Goal: Task Accomplishment & Management: Manage account settings

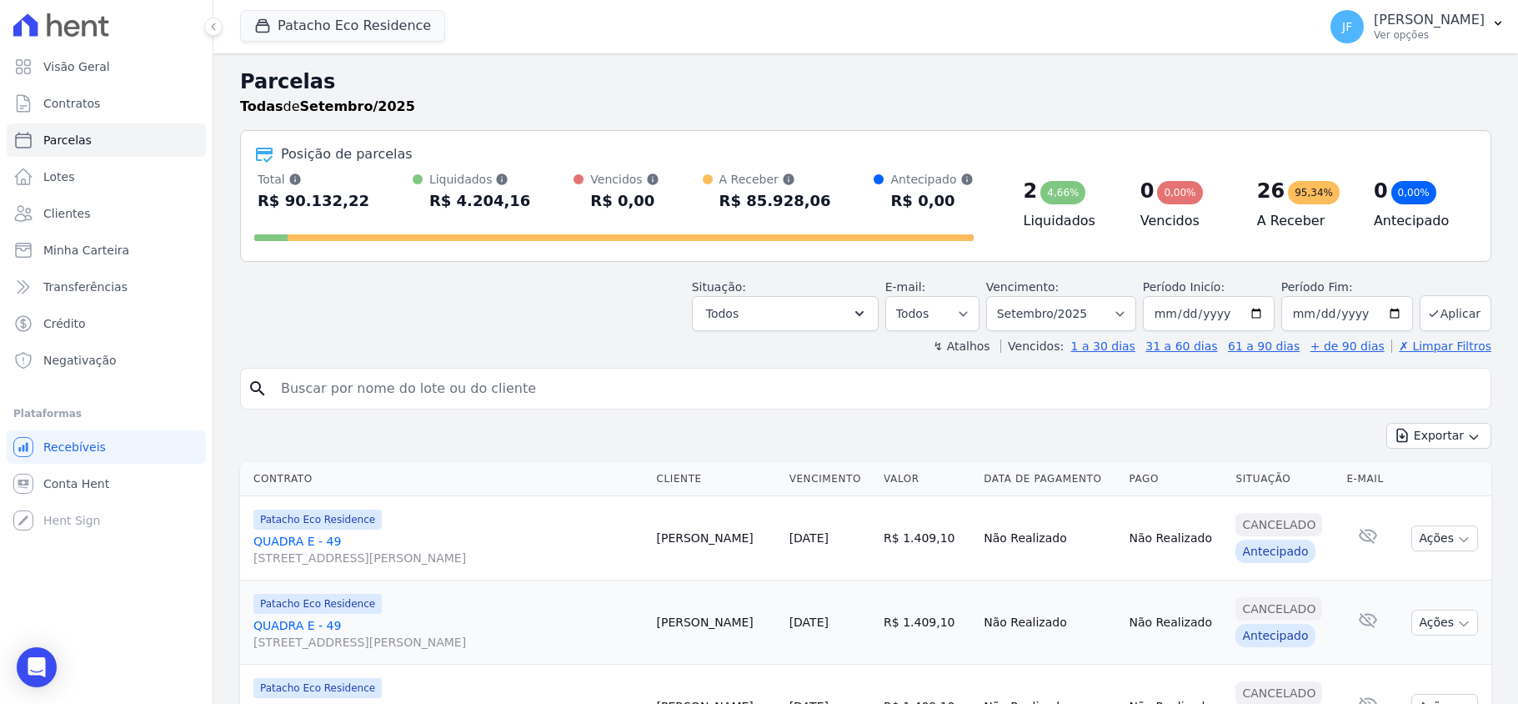
select select
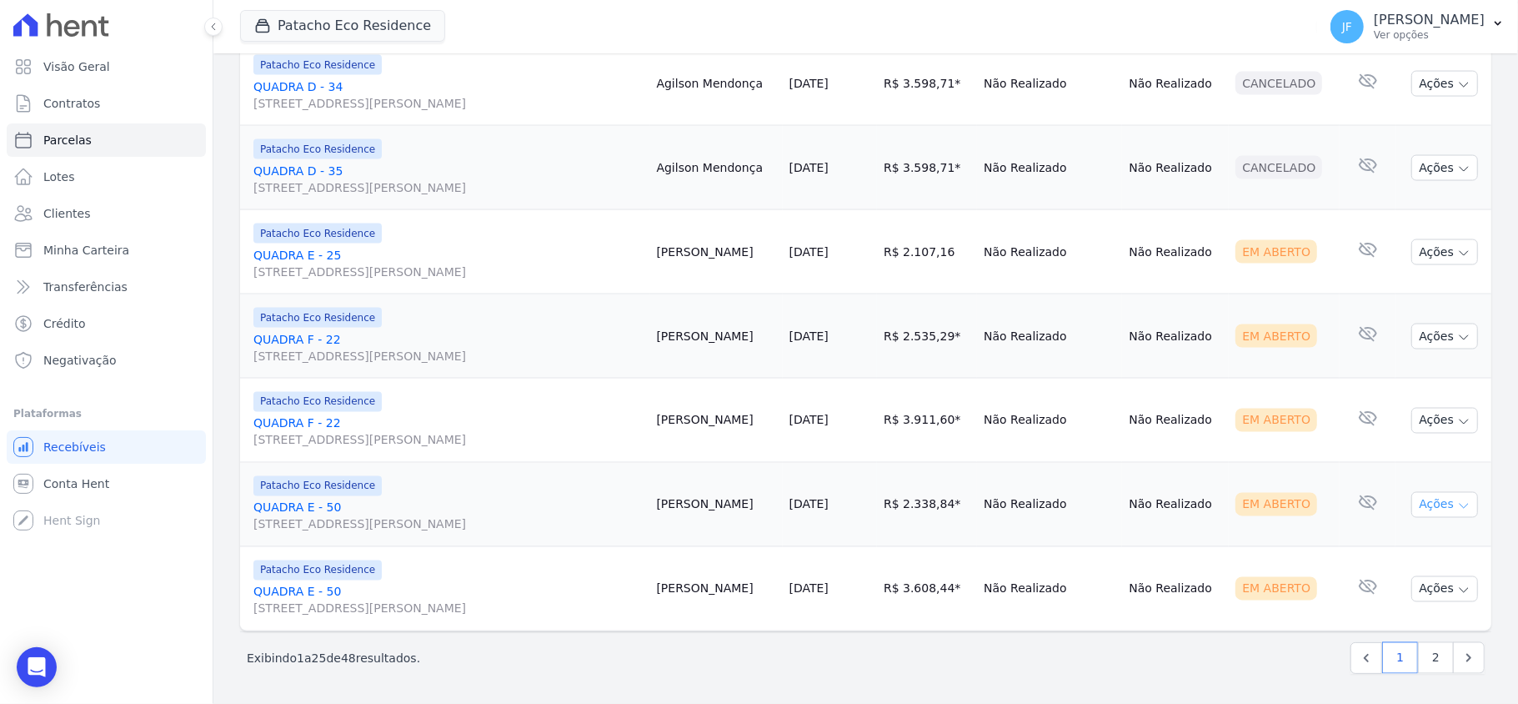
click at [1457, 508] on icon "button" at bounding box center [1463, 505] width 13 height 13
click at [1438, 594] on link "Enviar whatsapp" at bounding box center [1438, 604] width 160 height 31
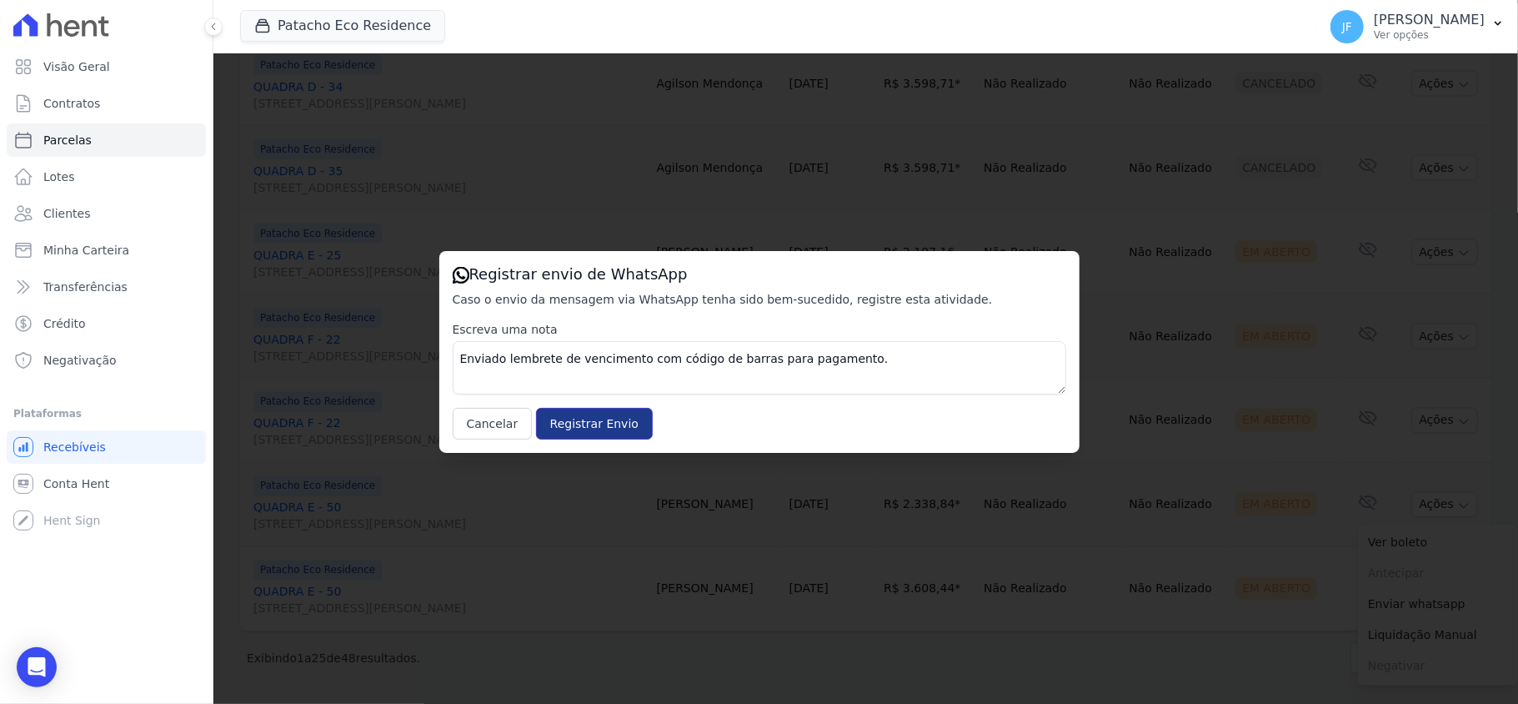
click at [577, 428] on input "Registrar Envio" at bounding box center [594, 424] width 117 height 32
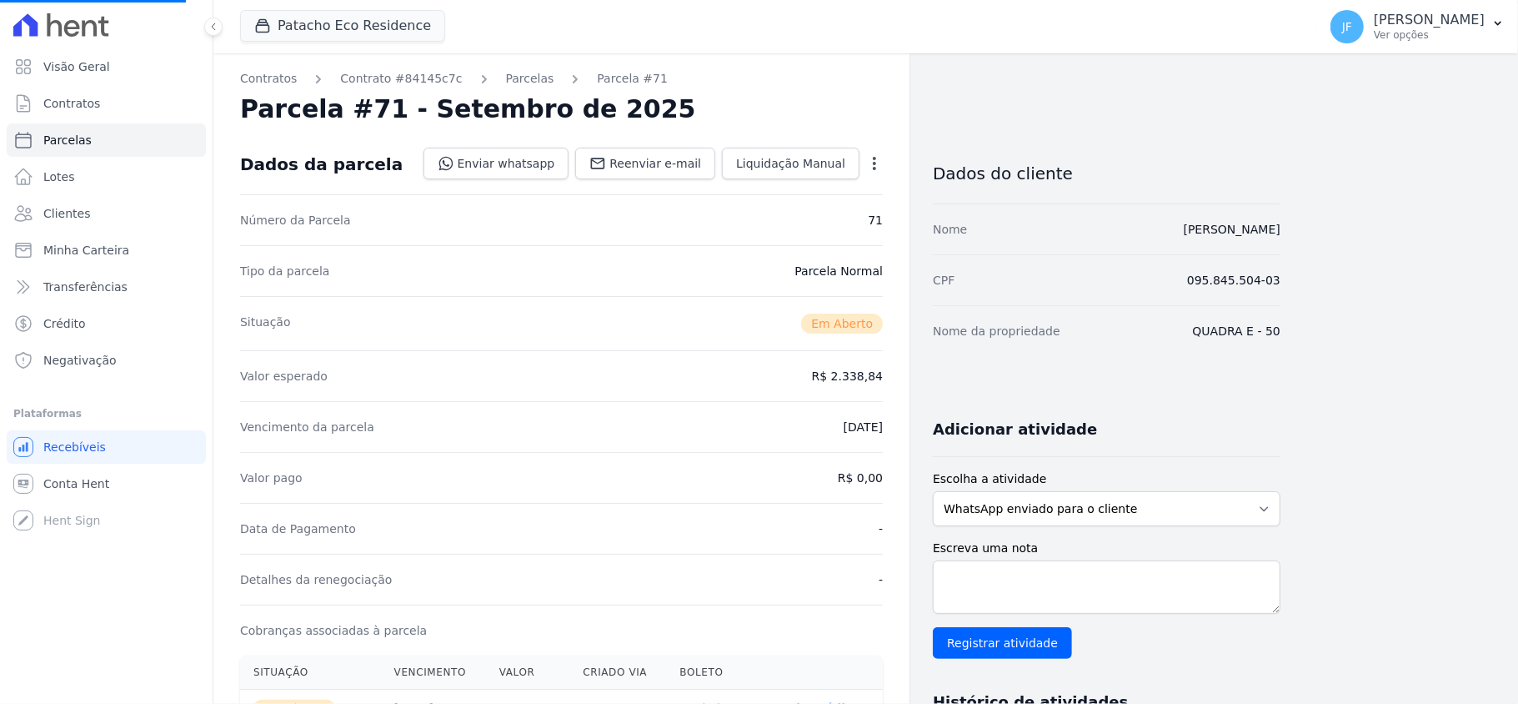
select select
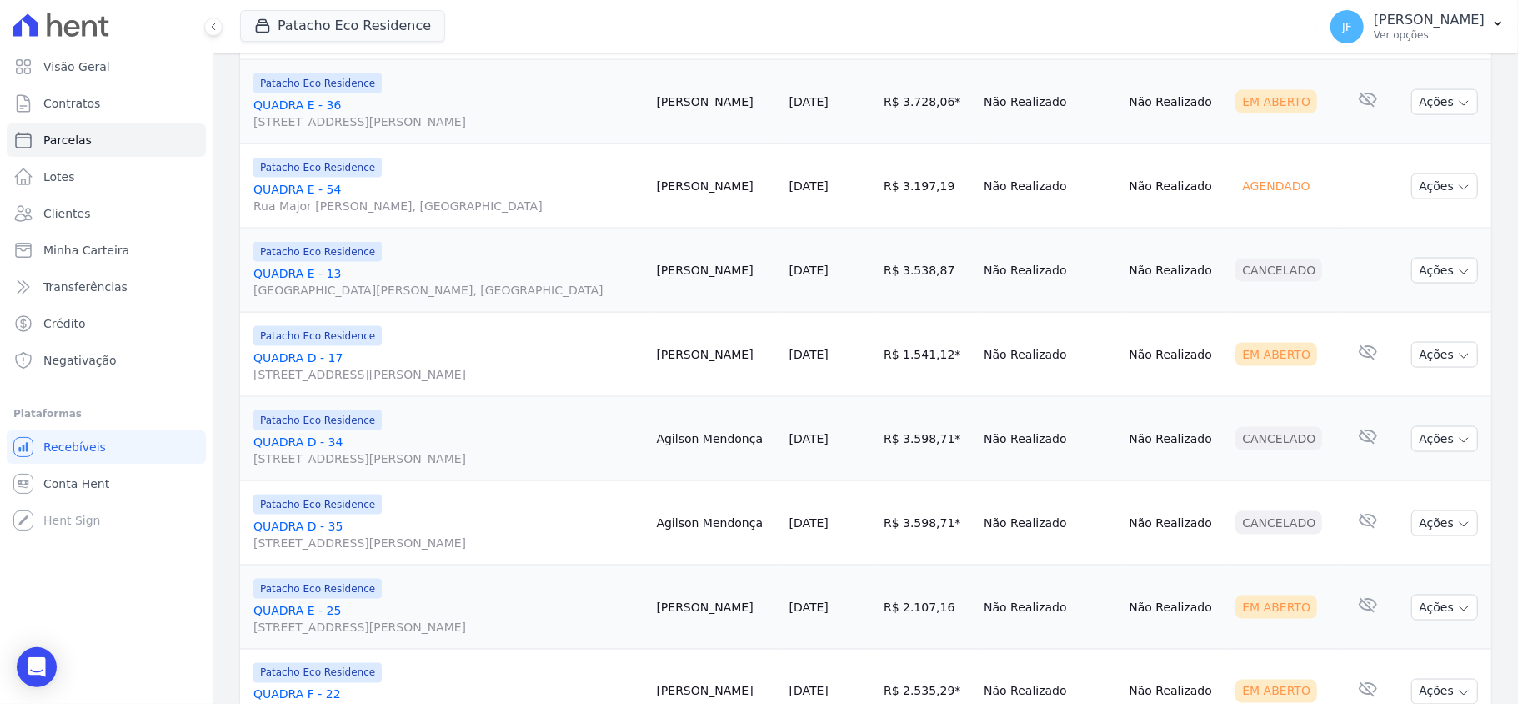
scroll to position [1981, 0]
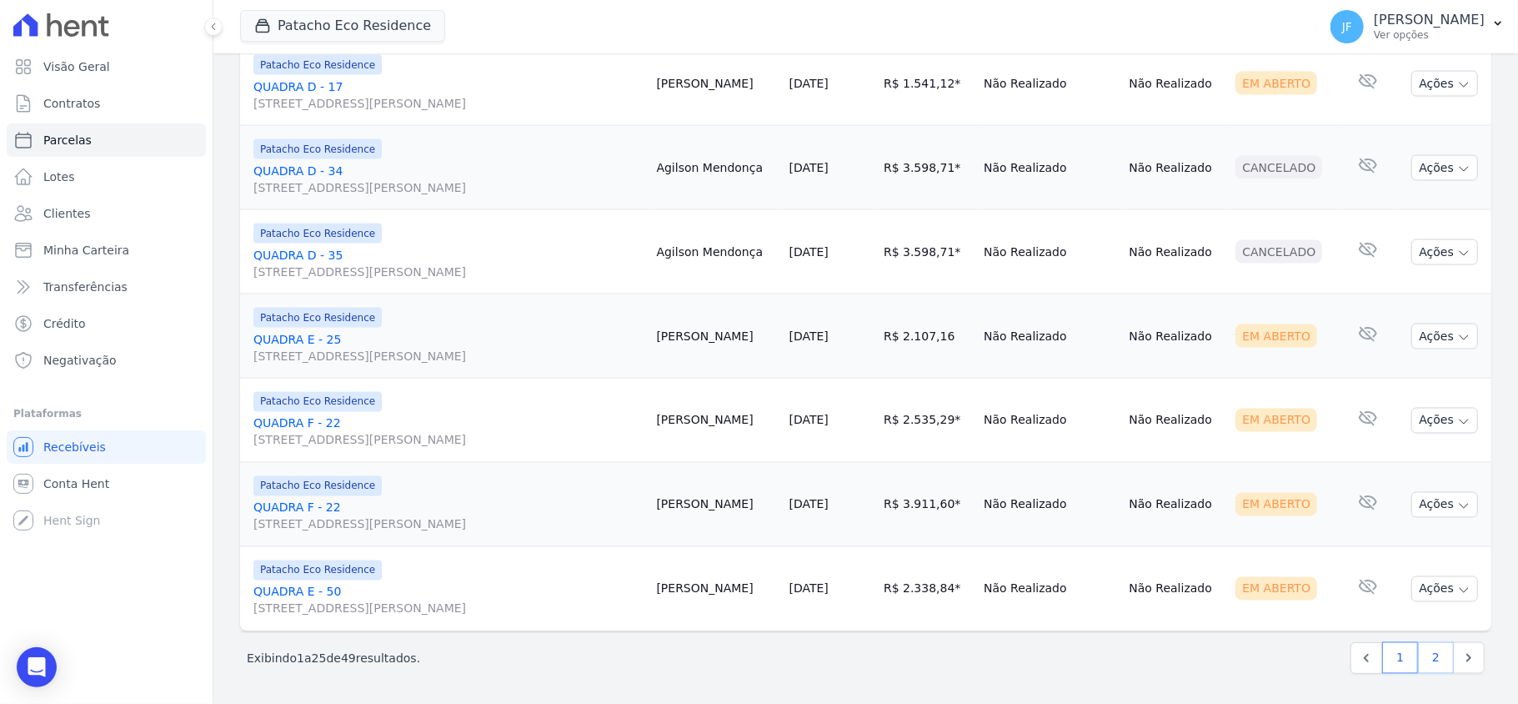
click at [1424, 654] on link "2" at bounding box center [1436, 658] width 36 height 32
select select
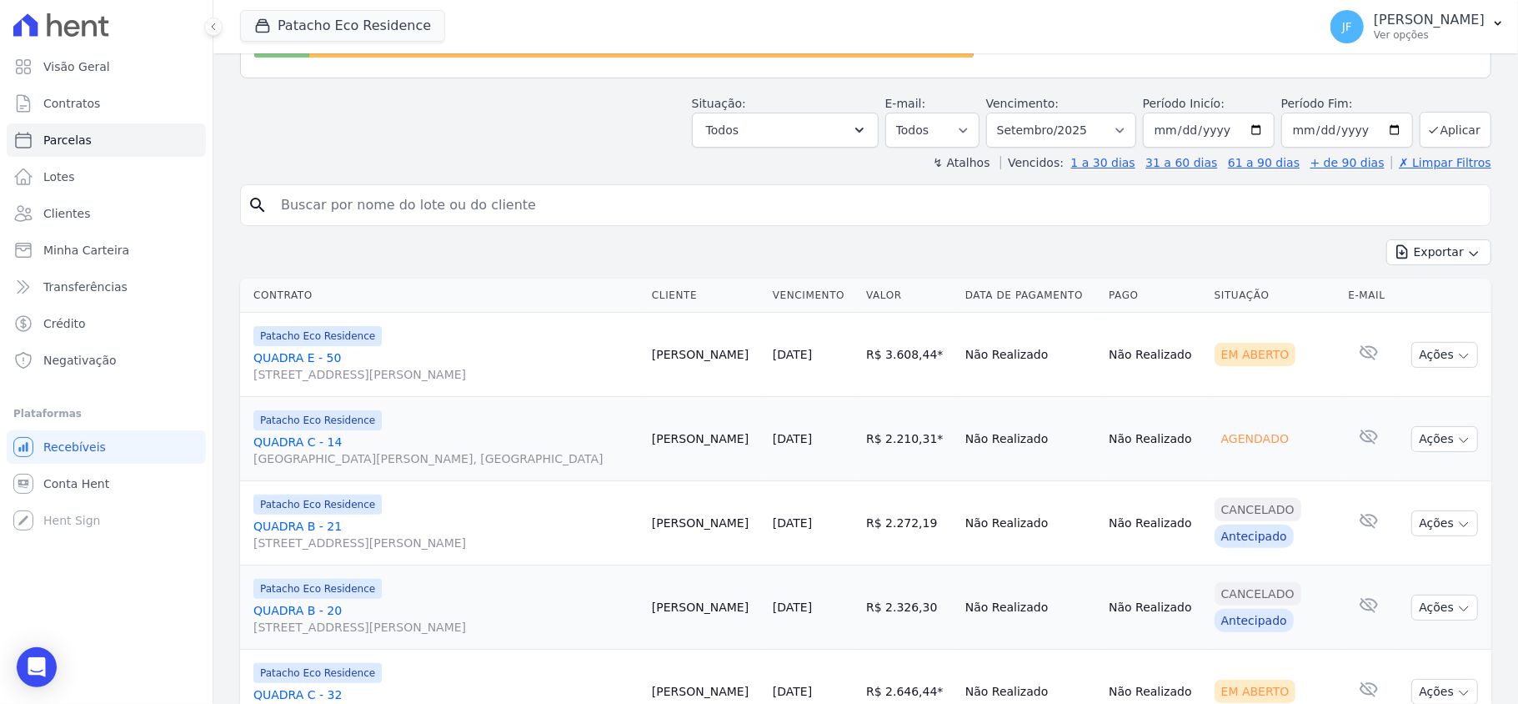
scroll to position [222, 0]
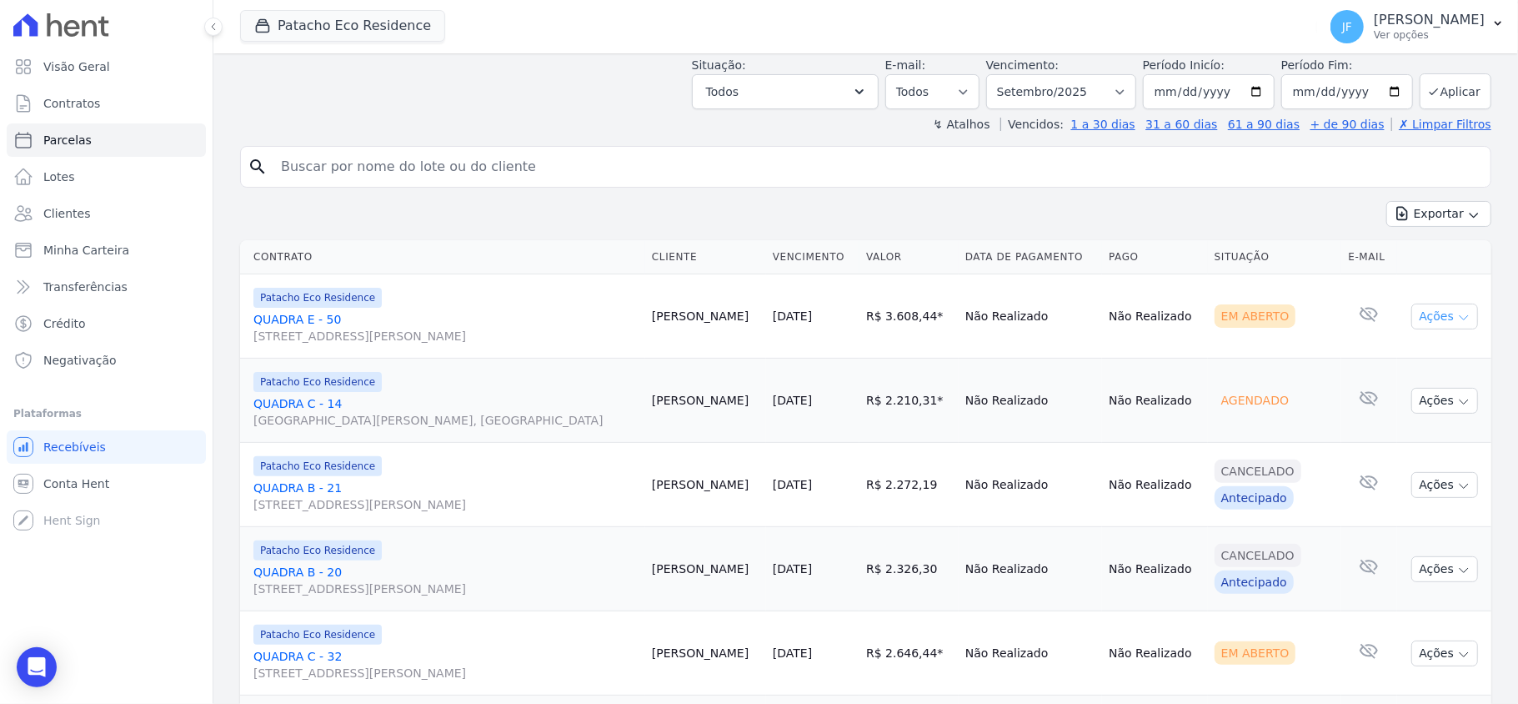
click at [1438, 315] on button "Ações" at bounding box center [1444, 316] width 67 height 26
click at [1401, 411] on link "Enviar whatsapp" at bounding box center [1438, 416] width 160 height 31
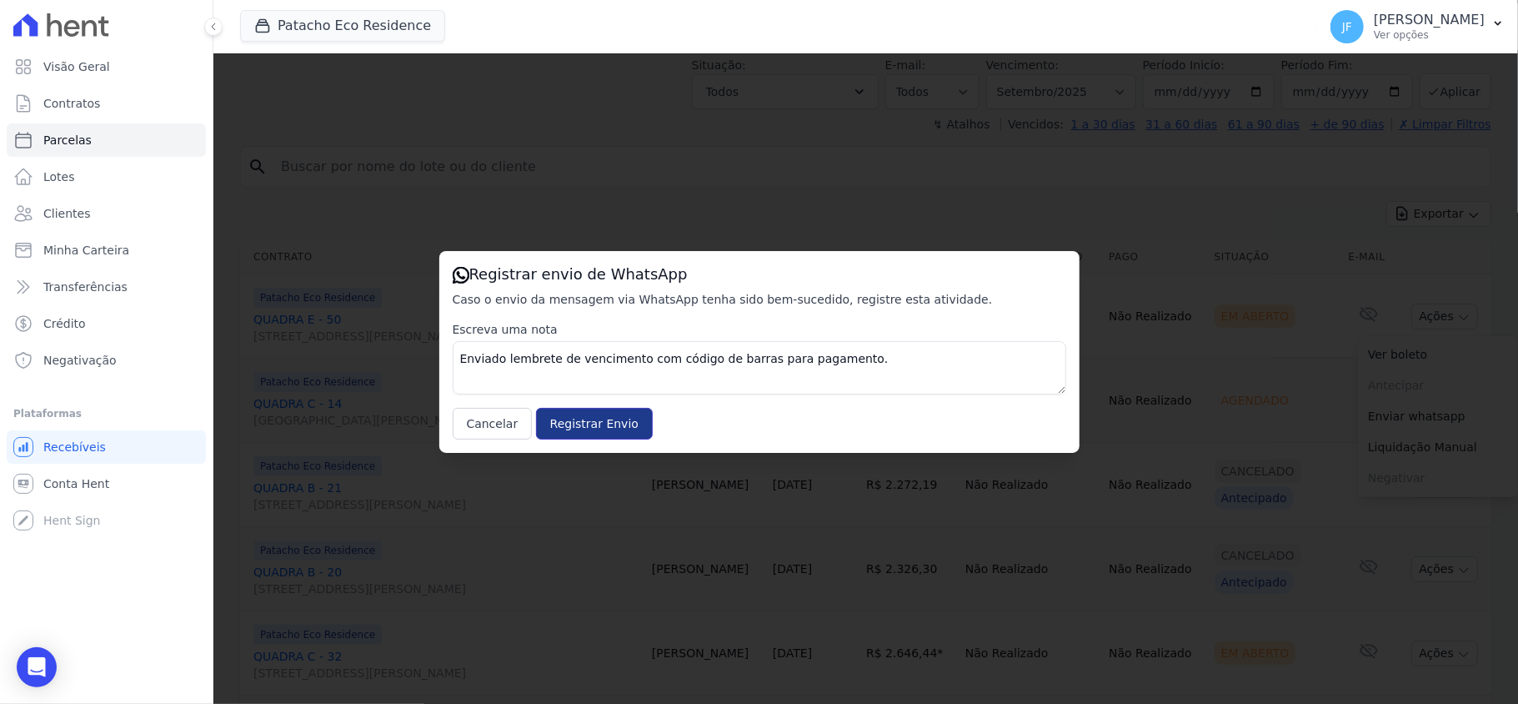
click at [570, 428] on input "Registrar Envio" at bounding box center [594, 424] width 117 height 32
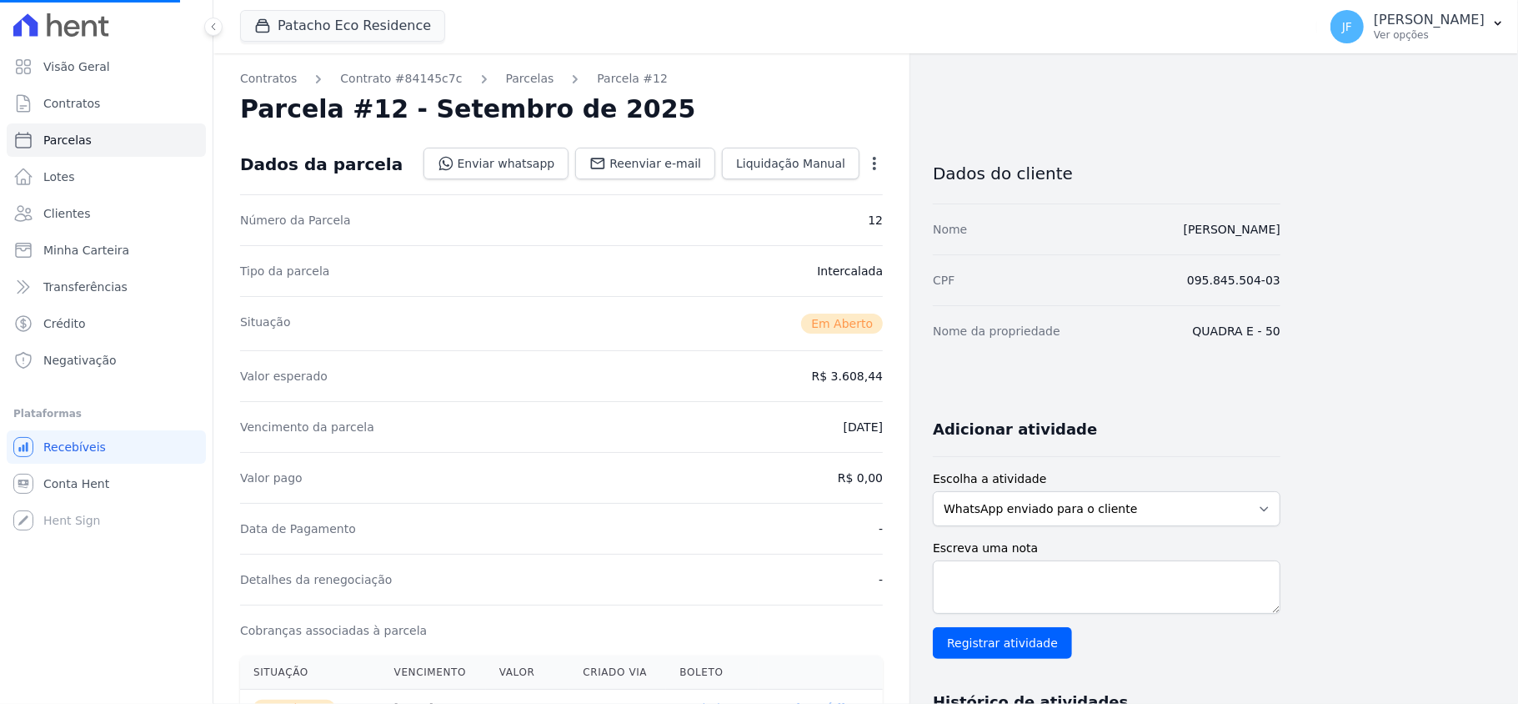
select select
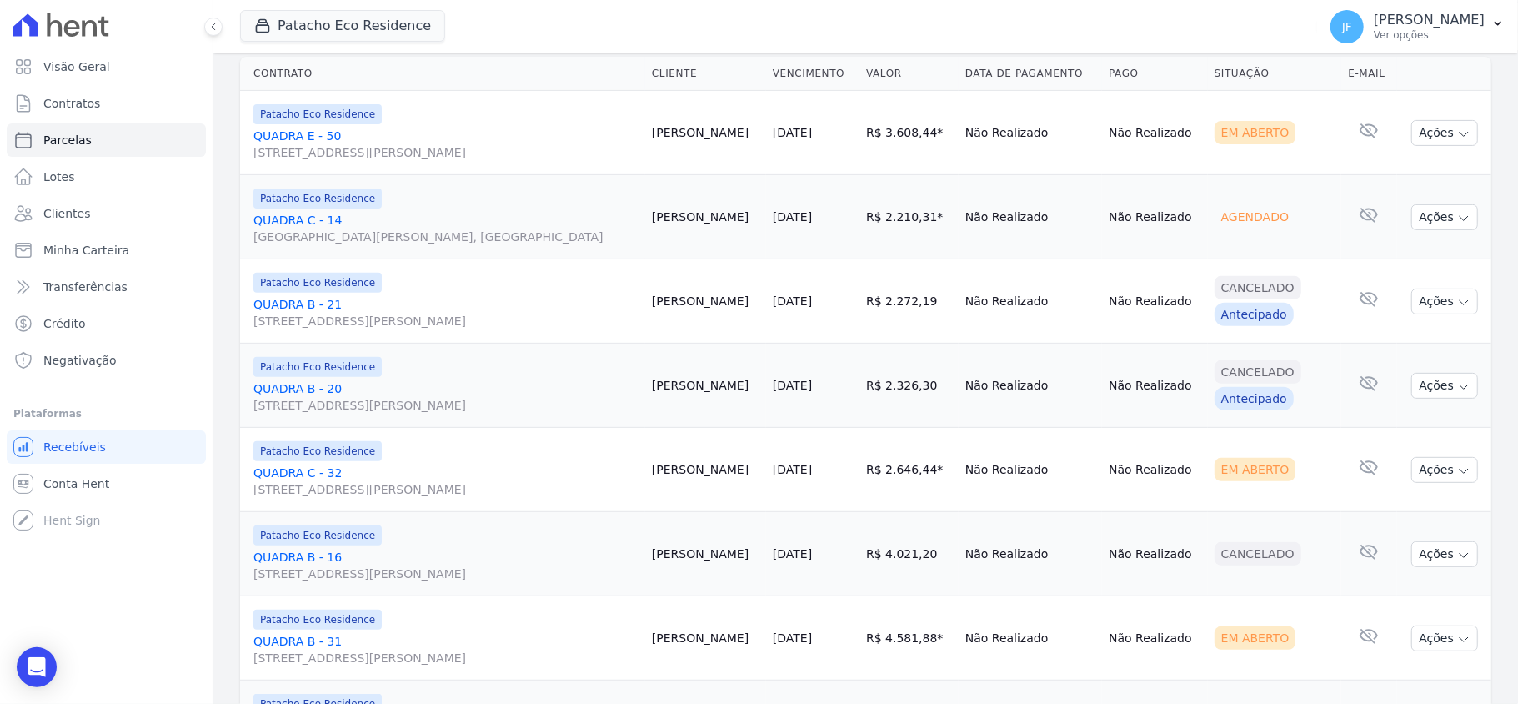
scroll to position [444, 0]
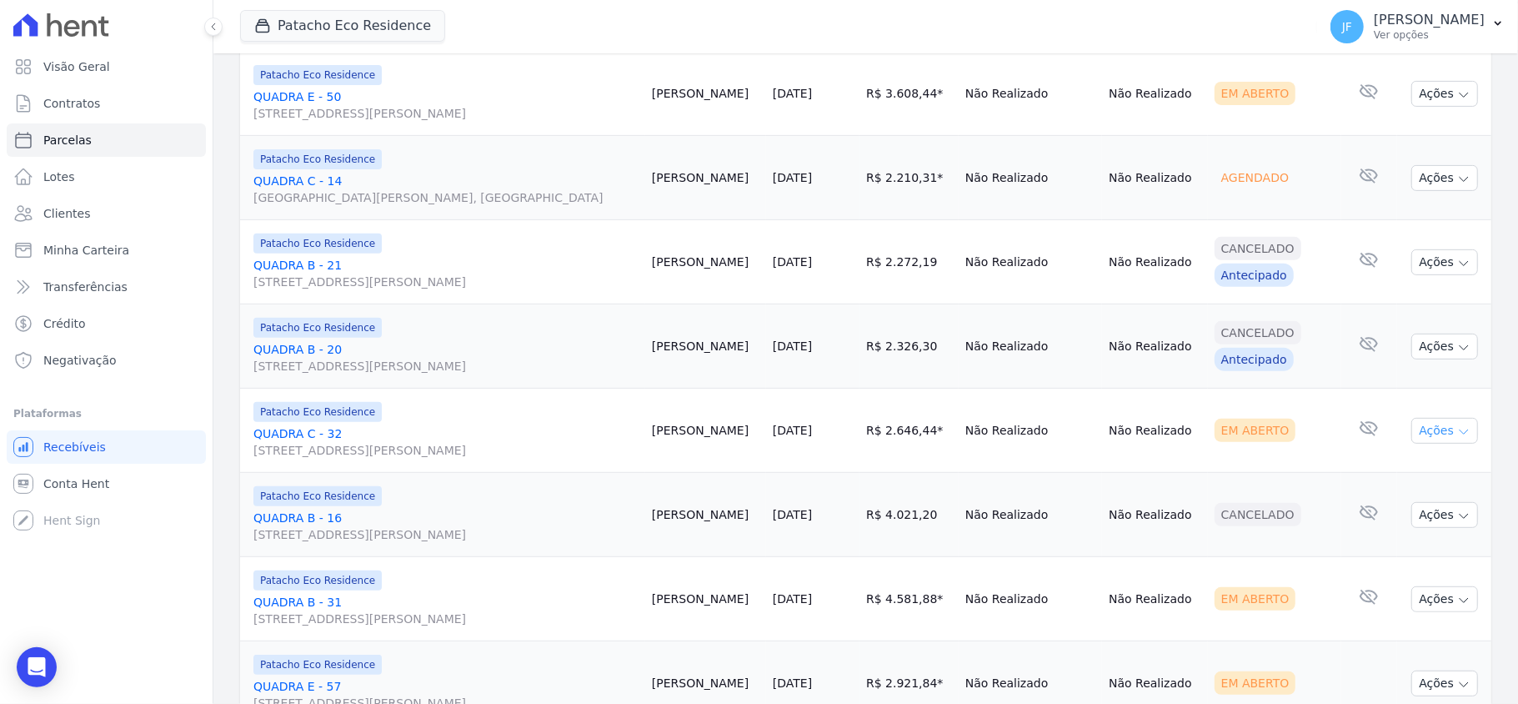
click at [1432, 439] on button "Ações" at bounding box center [1444, 431] width 67 height 26
click at [1419, 531] on link "Enviar whatsapp" at bounding box center [1438, 530] width 160 height 31
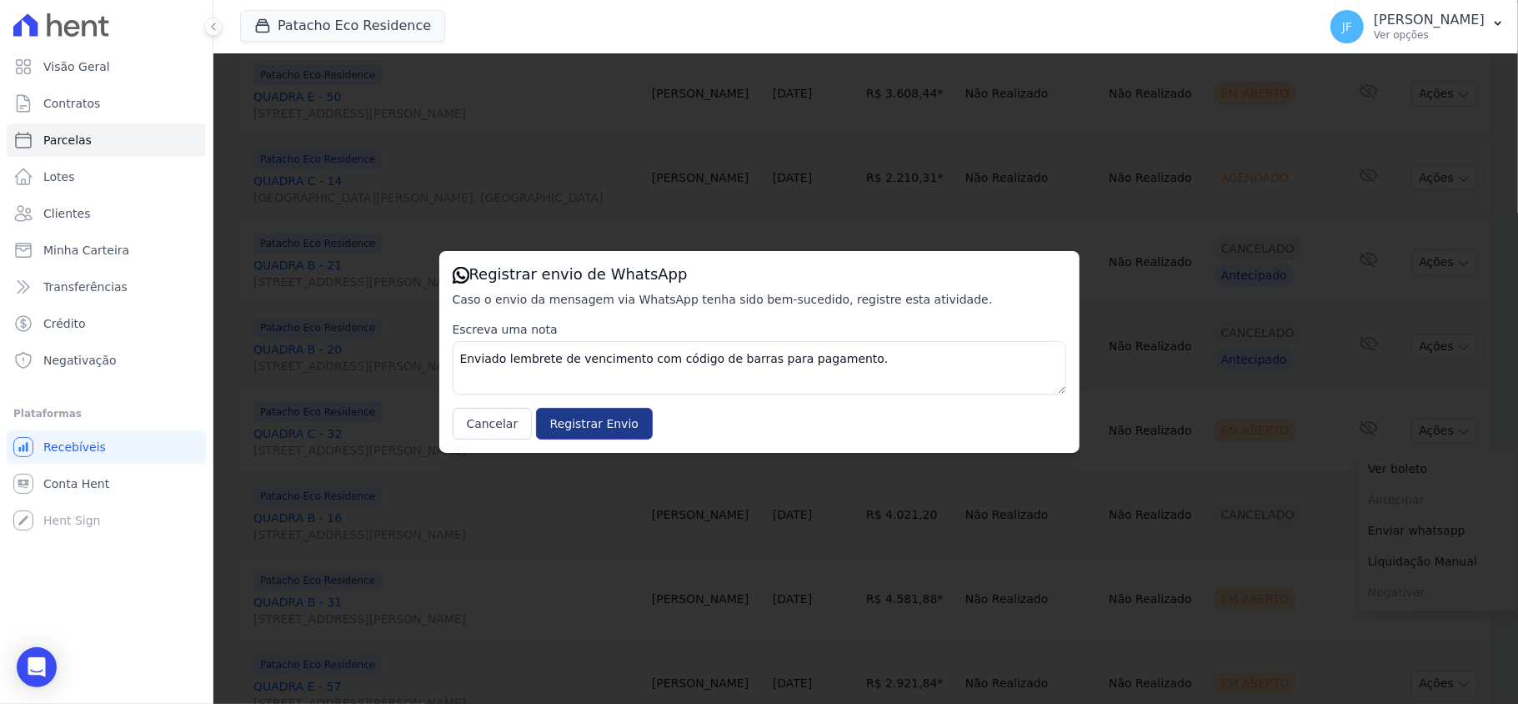
click at [595, 432] on input "Registrar Envio" at bounding box center [594, 424] width 117 height 32
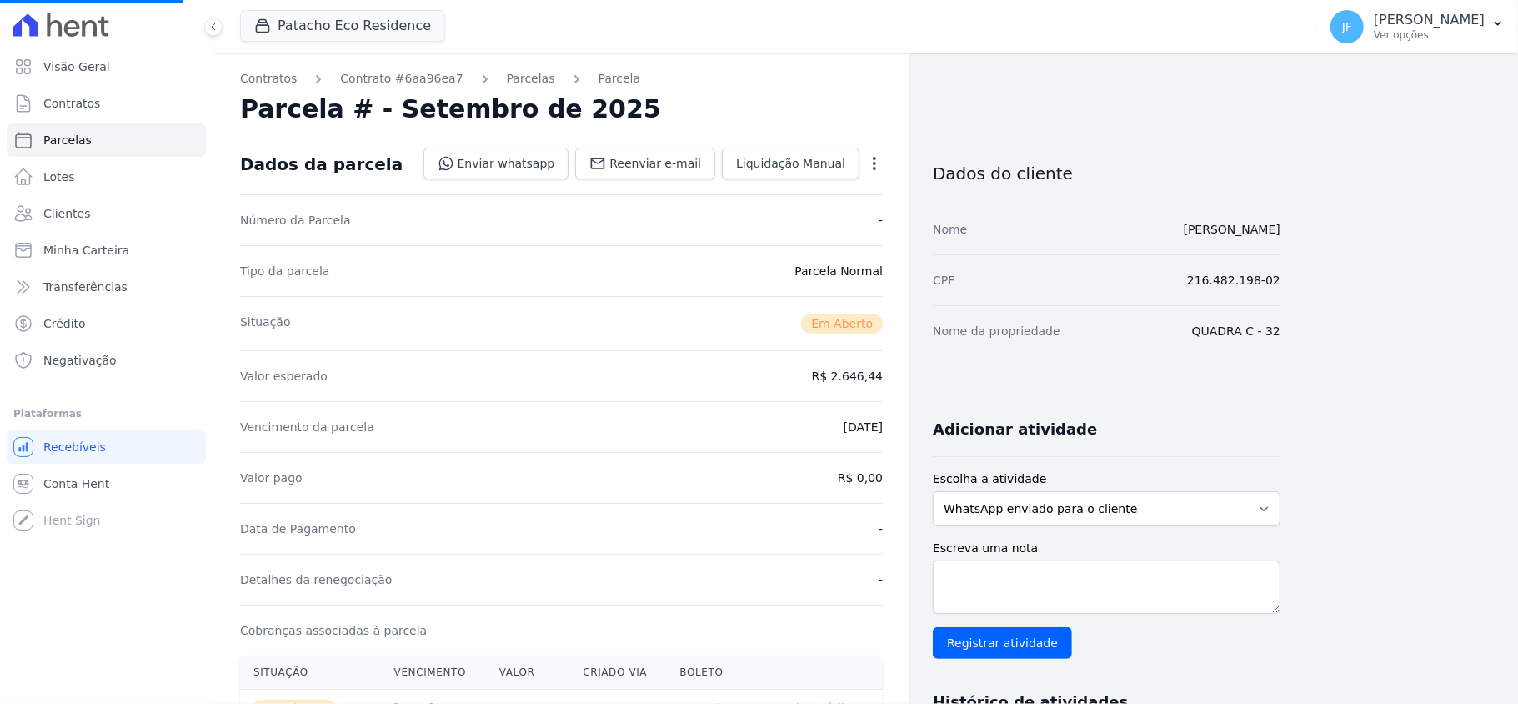
select select
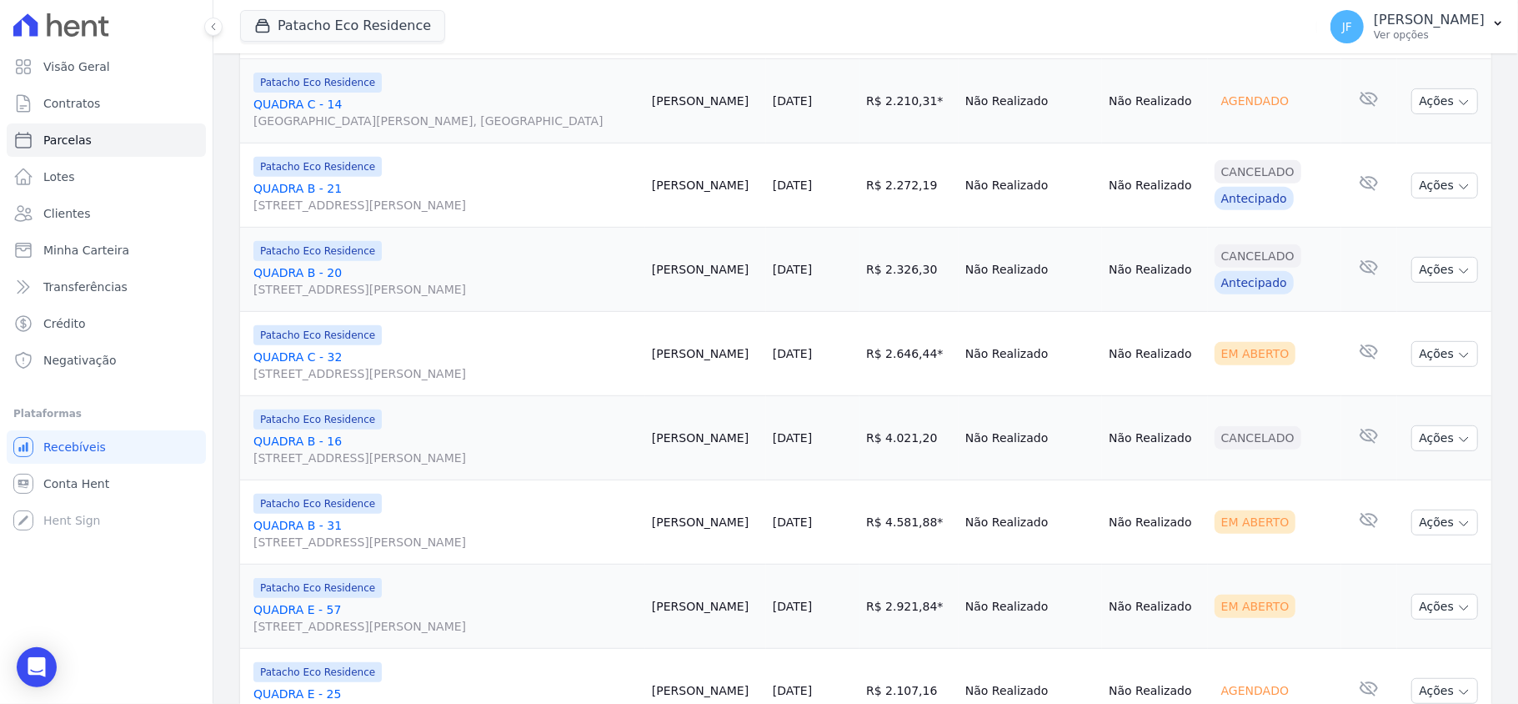
scroll to position [555, 0]
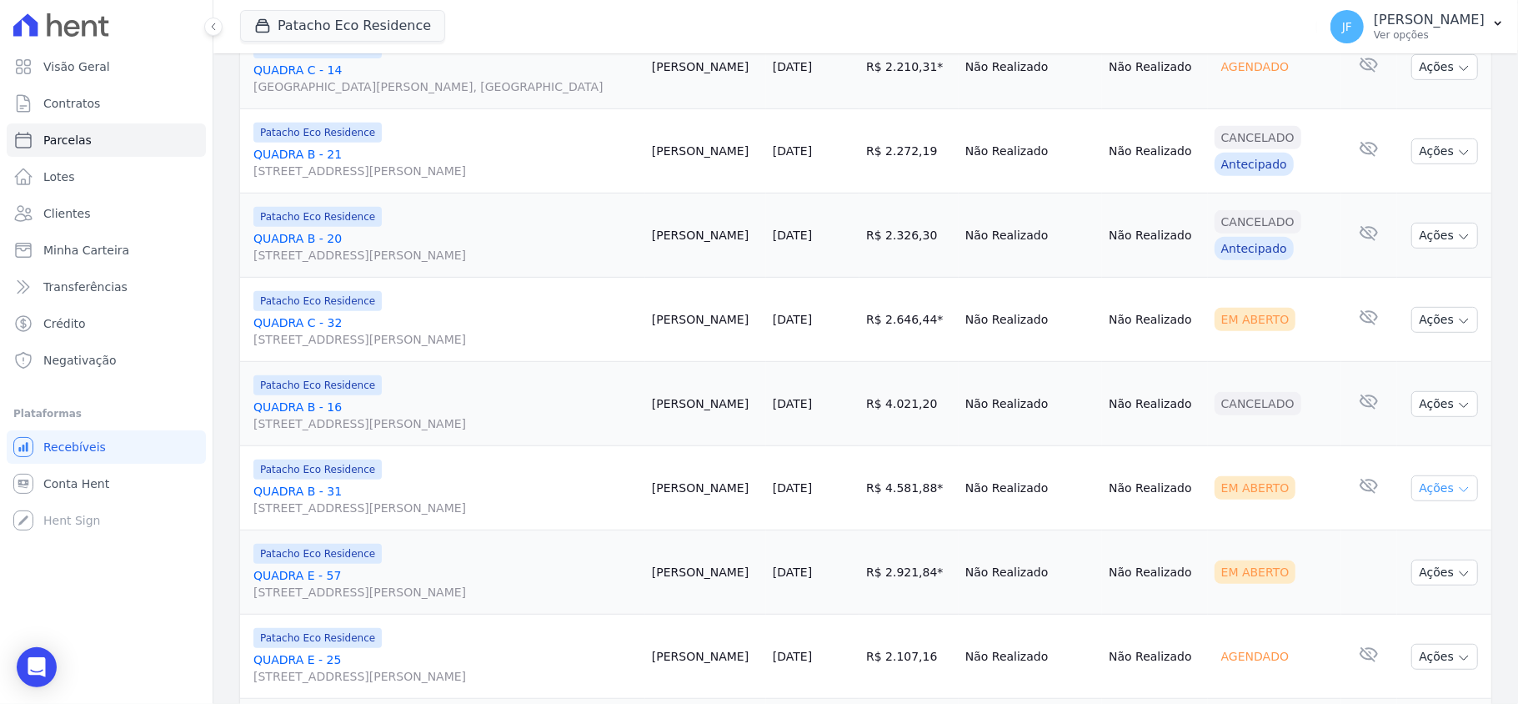
click at [1439, 501] on button "Ações" at bounding box center [1444, 488] width 67 height 26
click at [1406, 585] on link "Enviar whatsapp" at bounding box center [1438, 588] width 160 height 31
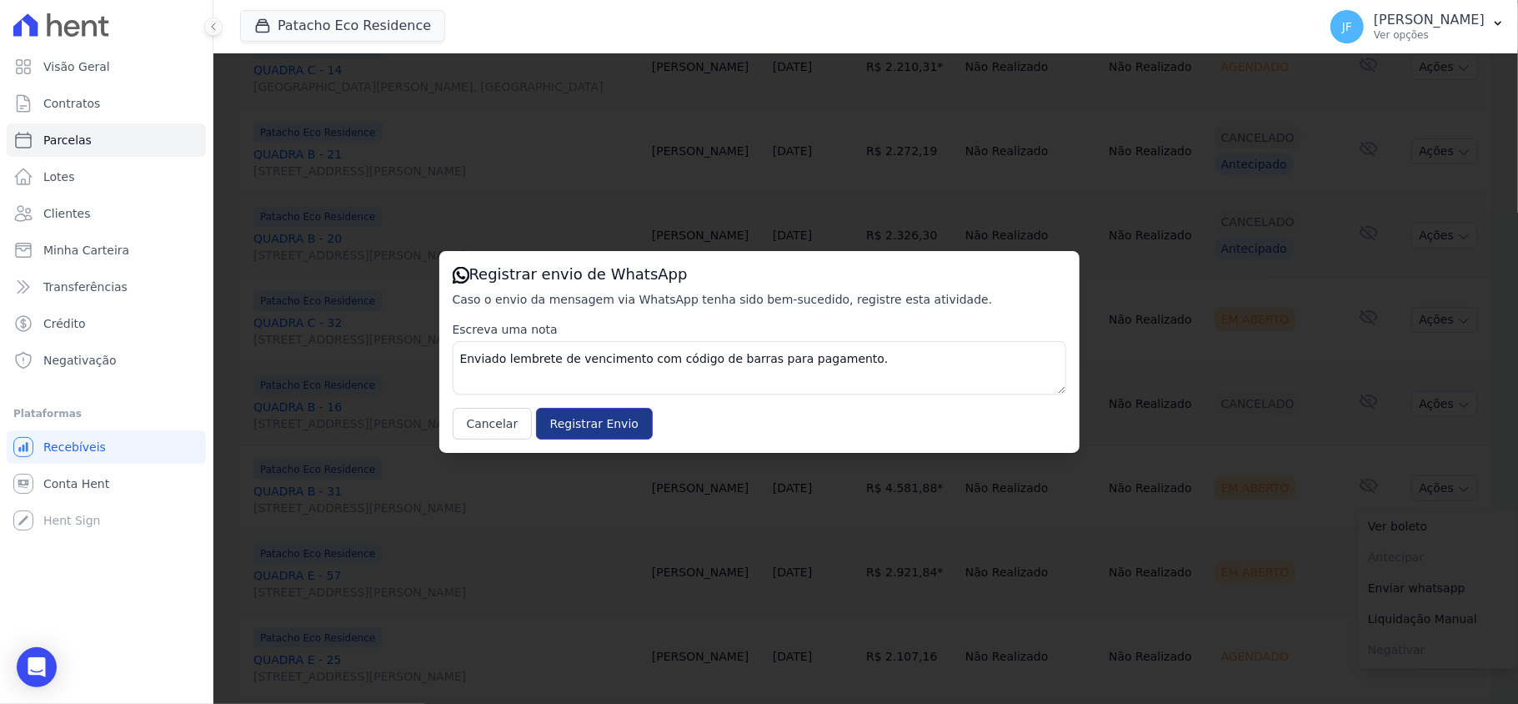
click at [605, 419] on input "Registrar Envio" at bounding box center [594, 424] width 117 height 32
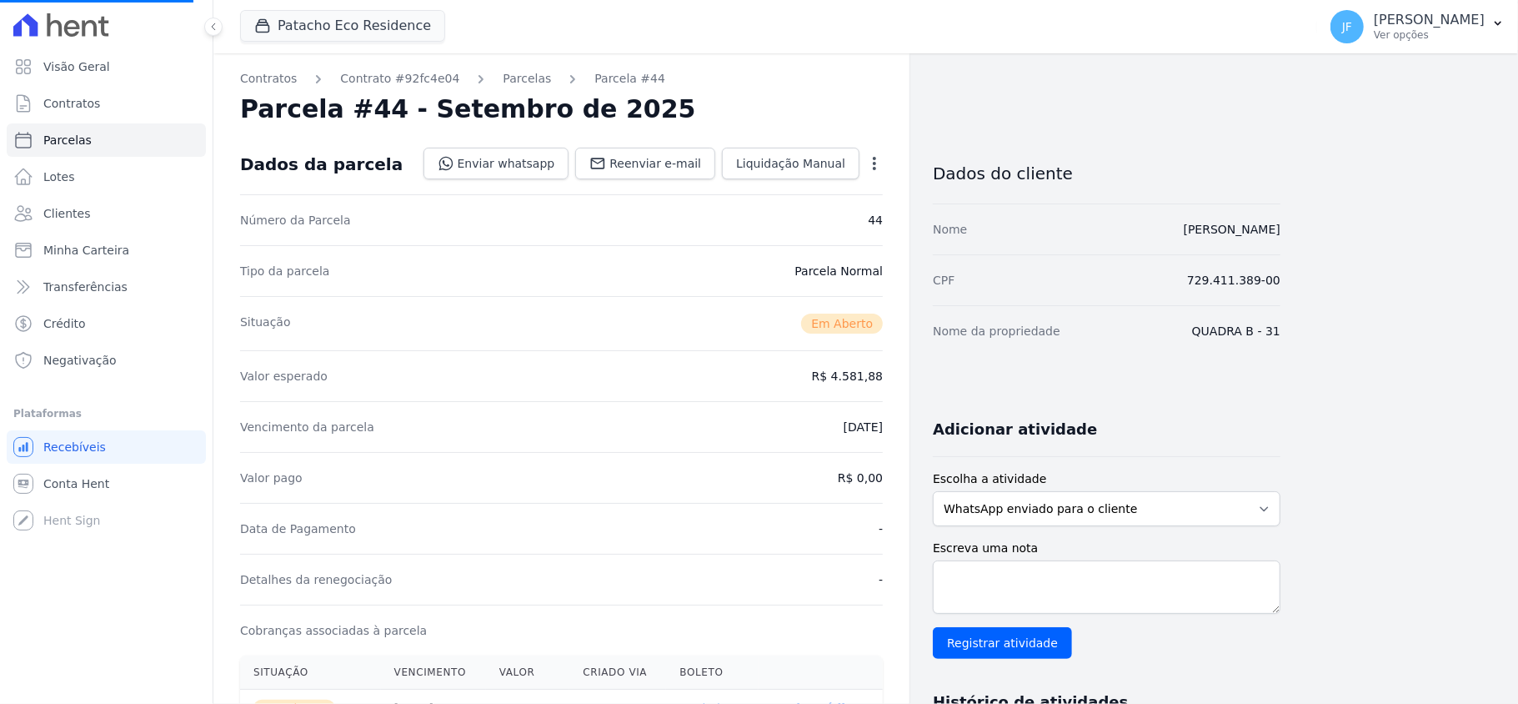
select select
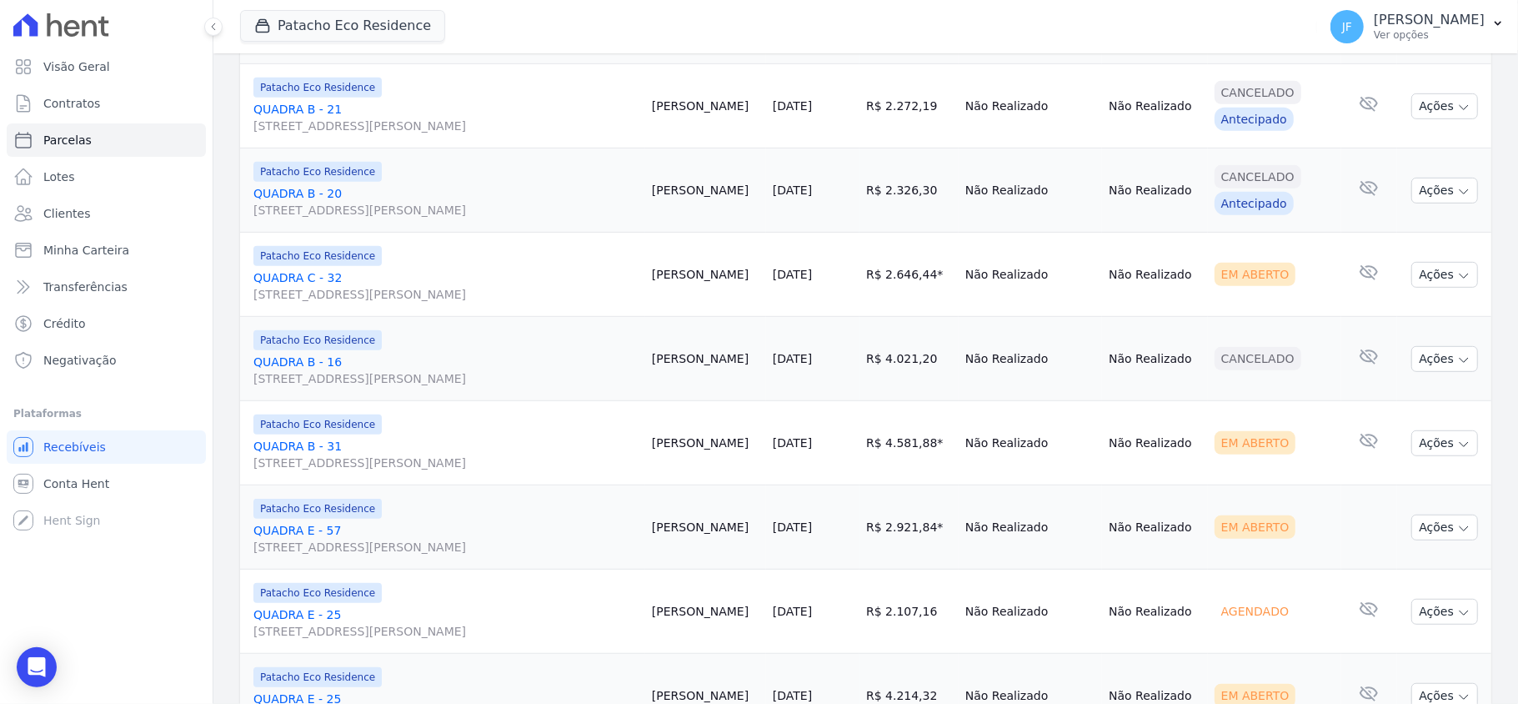
scroll to position [674, 0]
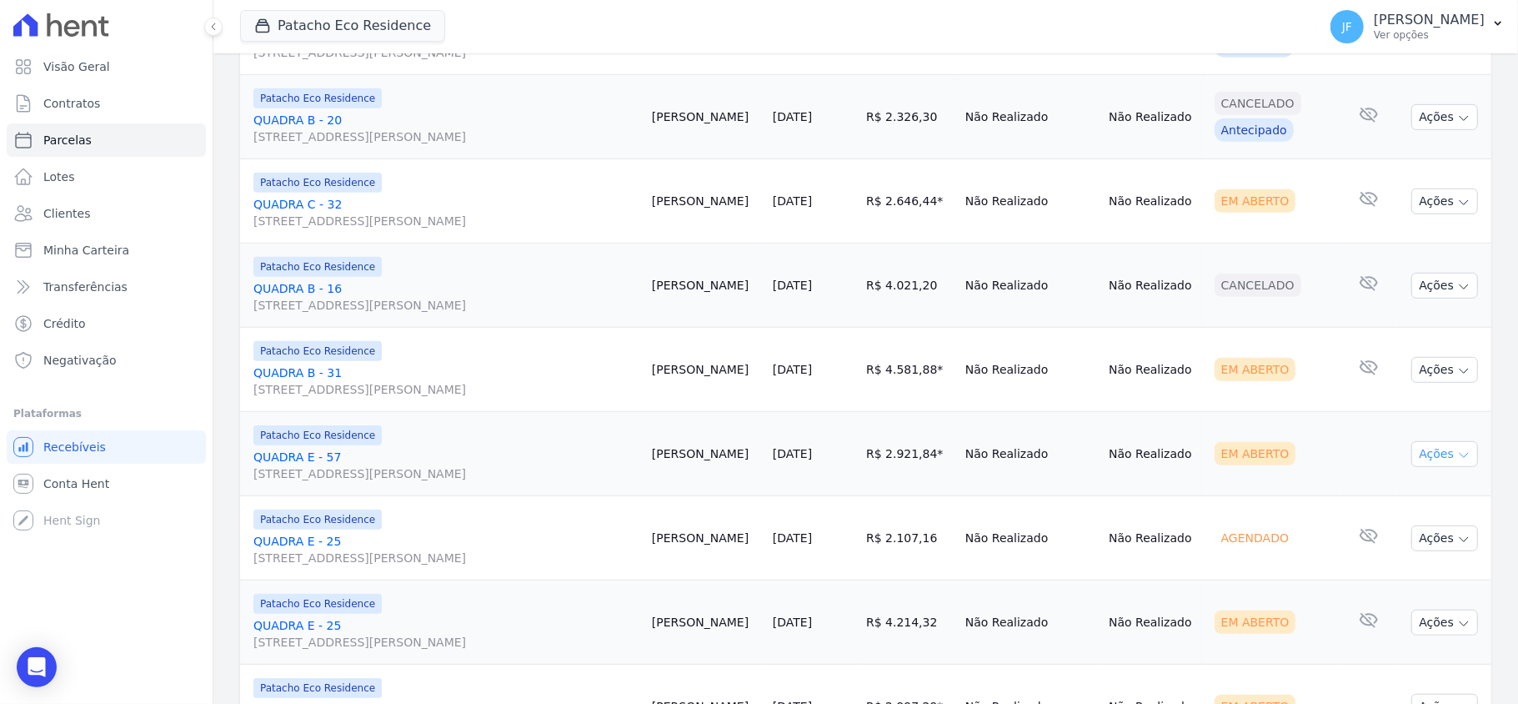
click at [1435, 462] on button "Ações" at bounding box center [1444, 454] width 67 height 26
click at [1411, 555] on link "Enviar whatsapp" at bounding box center [1438, 554] width 160 height 31
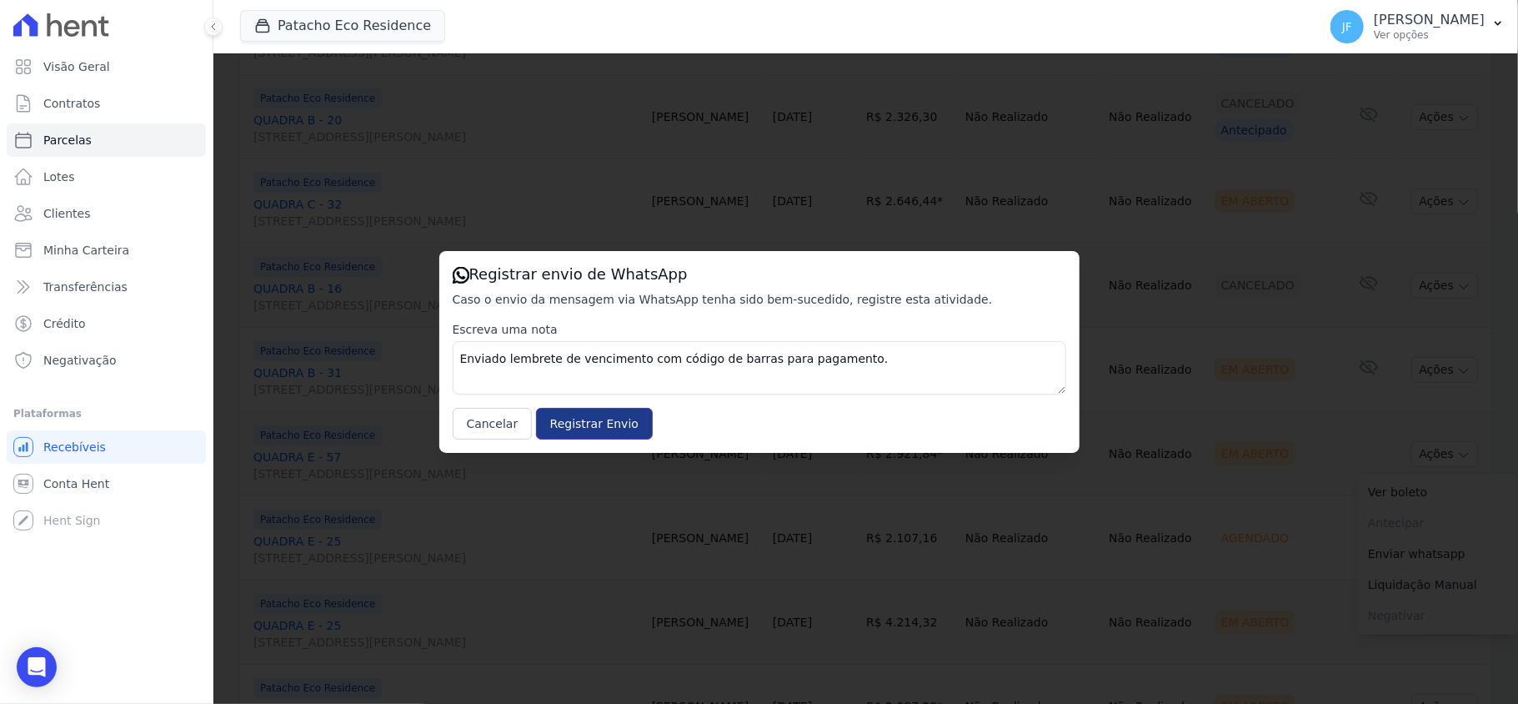
click at [610, 431] on input "Registrar Envio" at bounding box center [594, 424] width 117 height 32
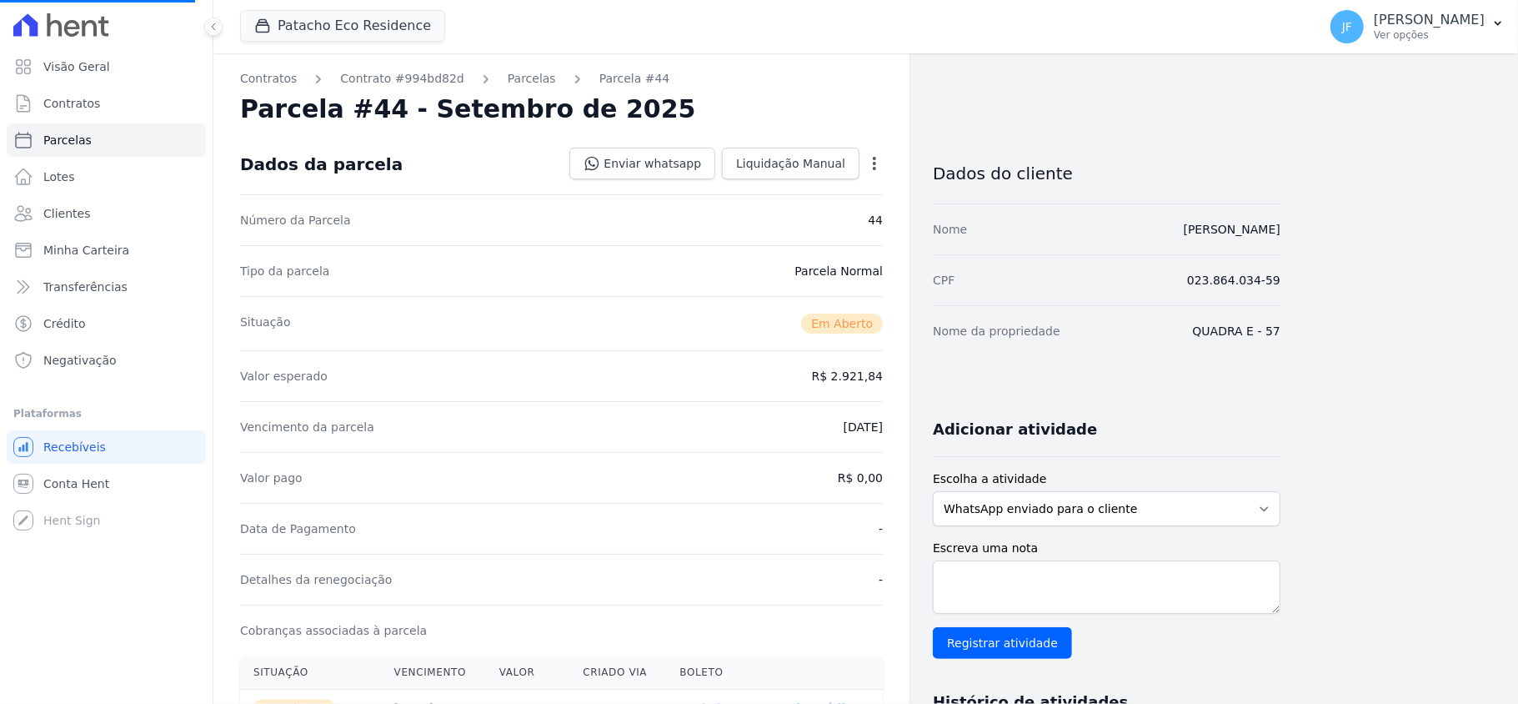
select select
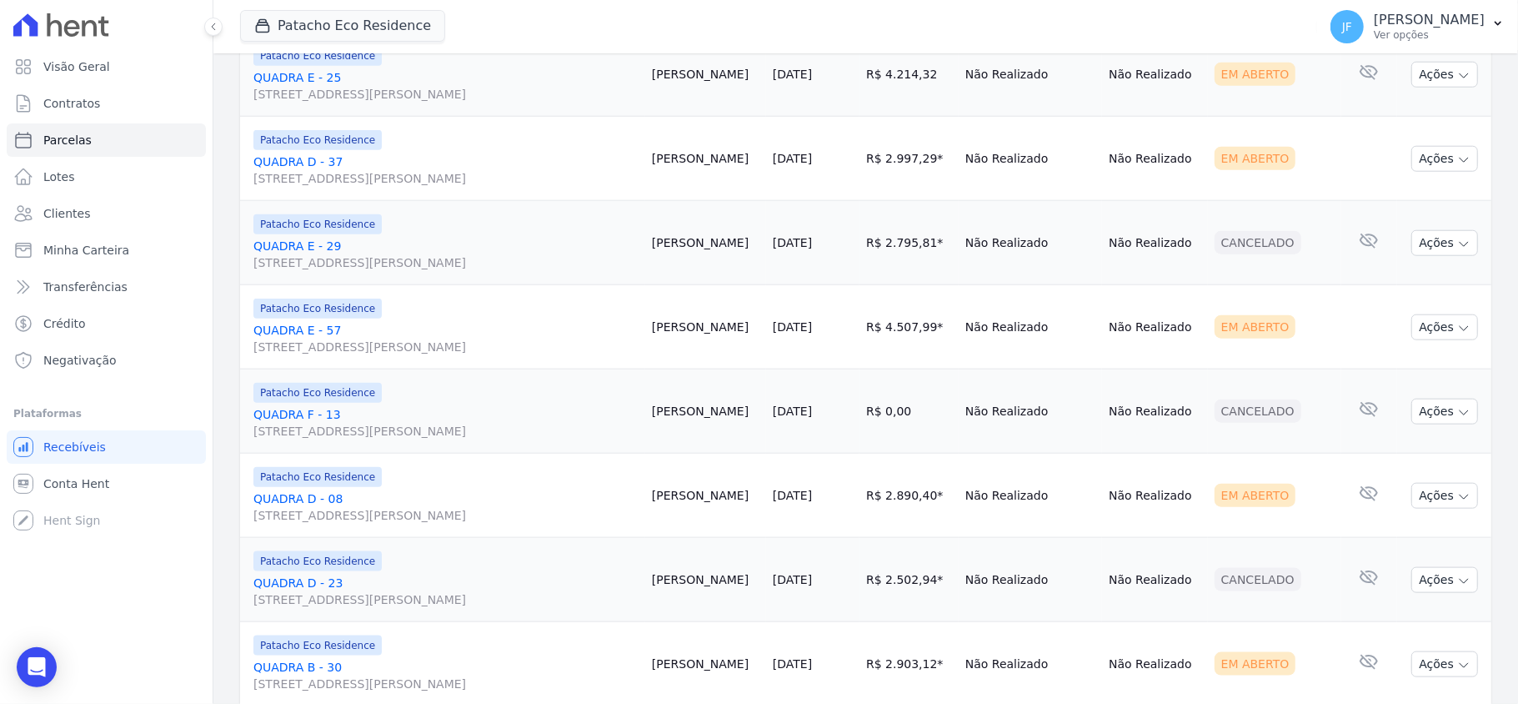
scroll to position [1222, 0]
click at [1431, 504] on button "Ações" at bounding box center [1444, 495] width 67 height 26
click at [1412, 591] on link "Enviar whatsapp" at bounding box center [1438, 594] width 160 height 31
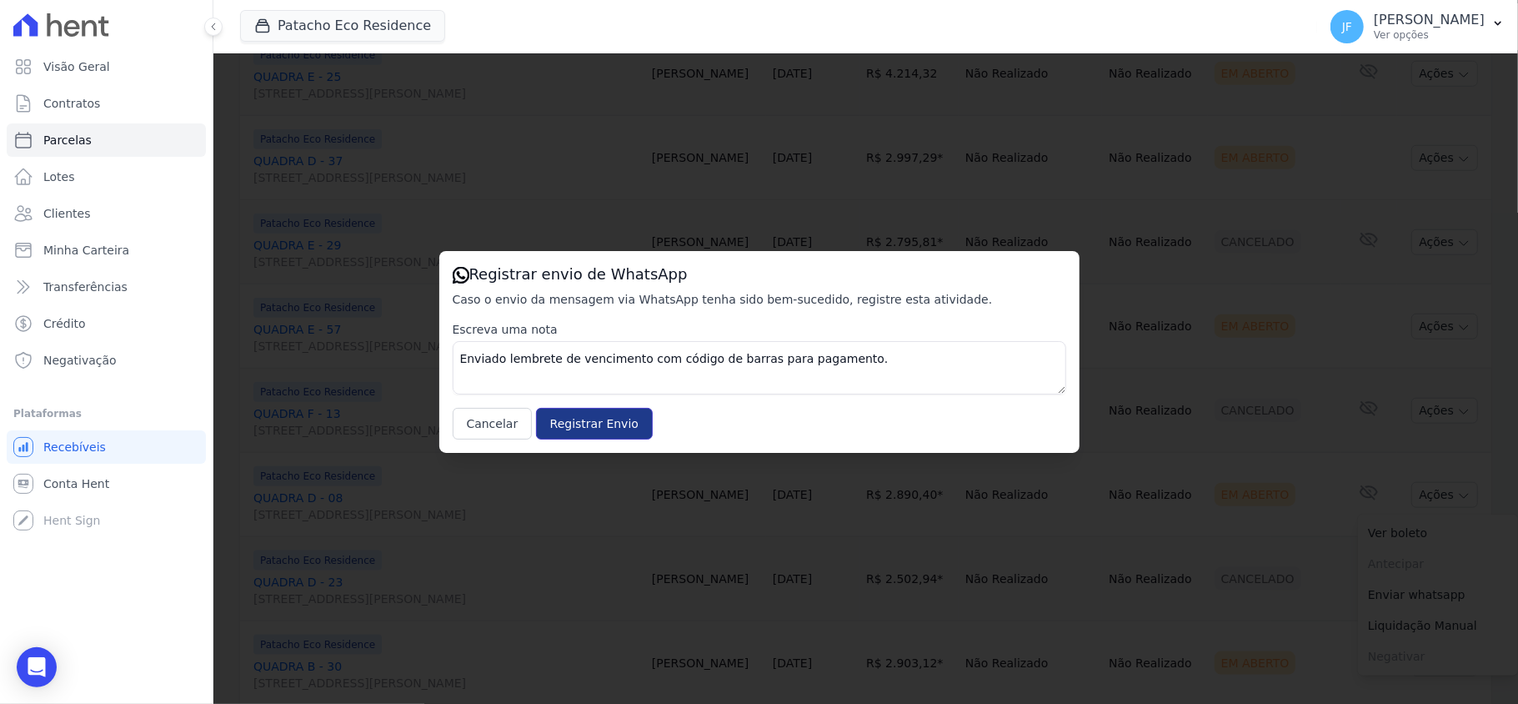
click at [611, 424] on input "Registrar Envio" at bounding box center [594, 424] width 117 height 32
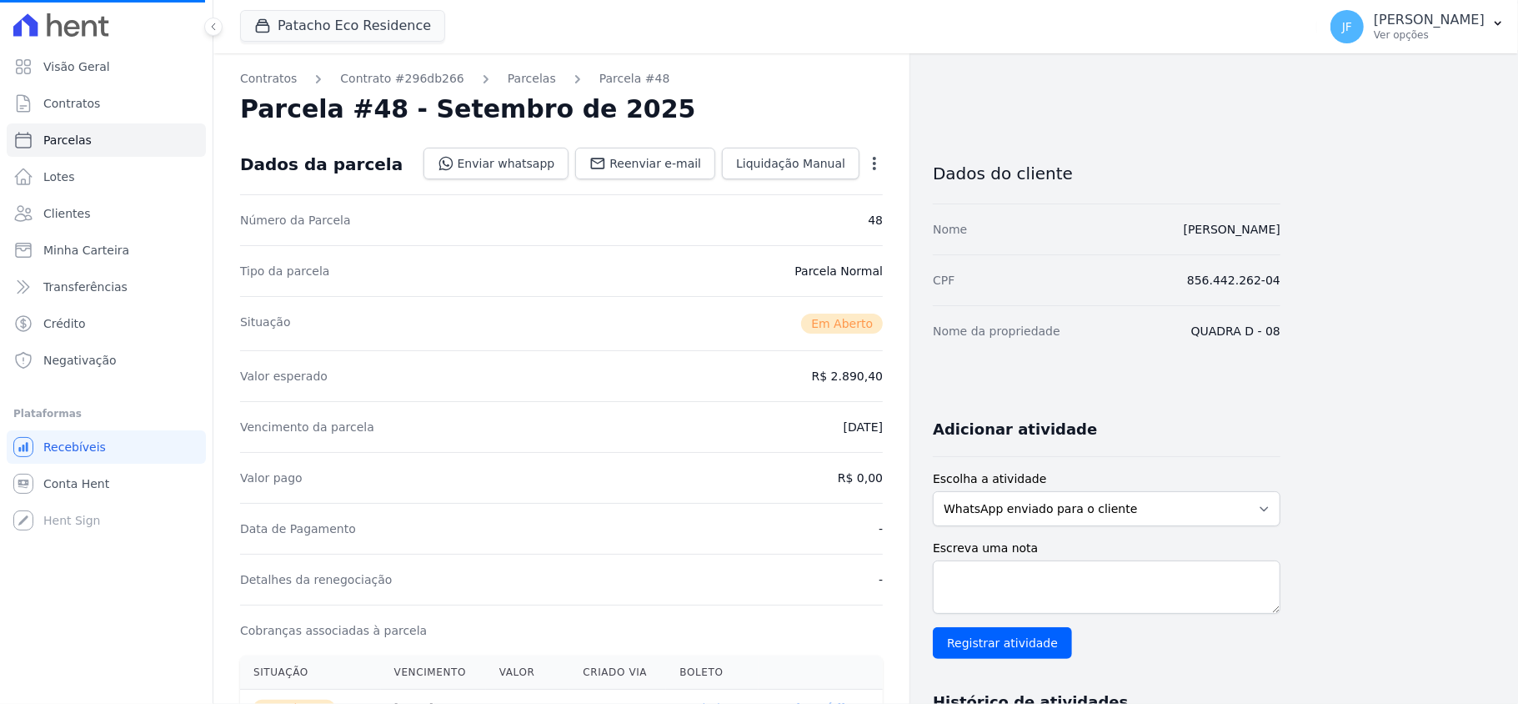
select select
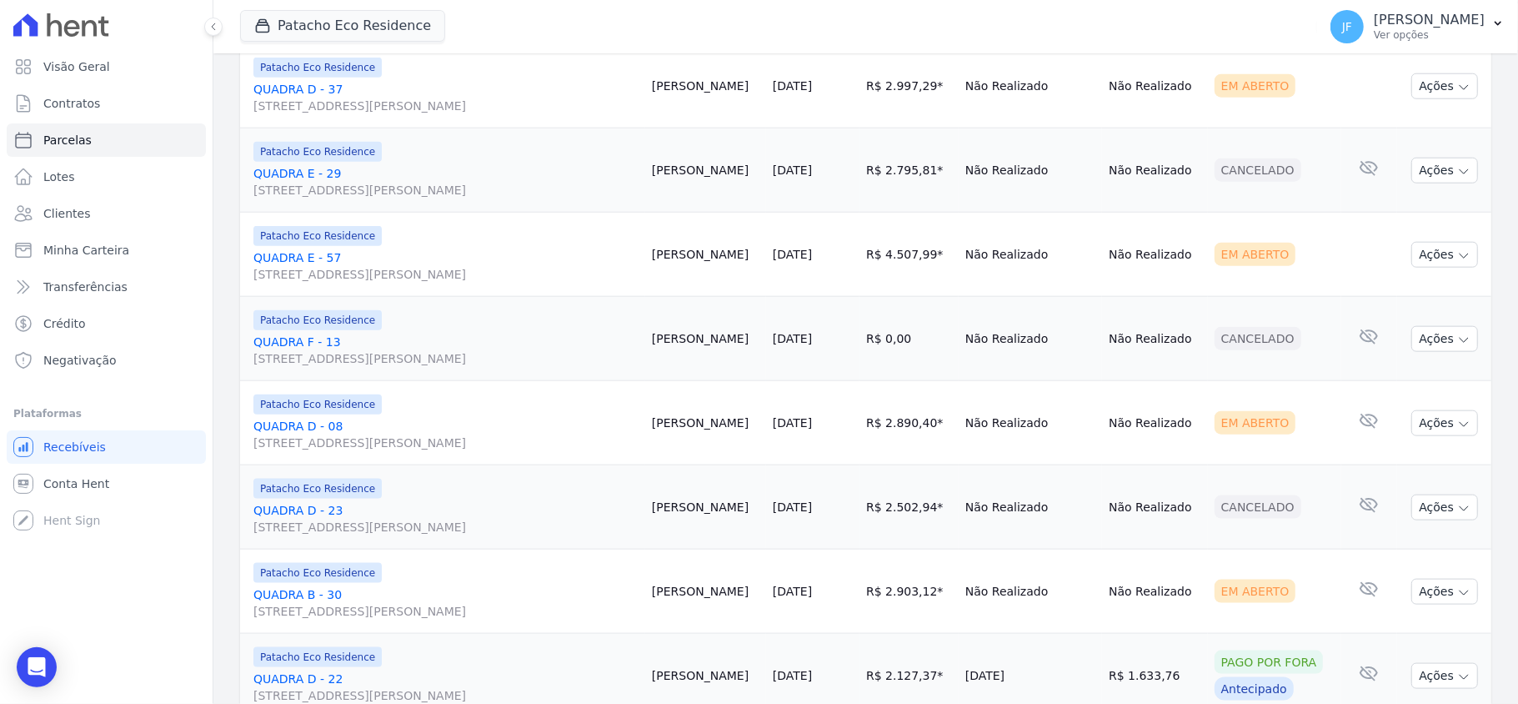
scroll to position [1334, 0]
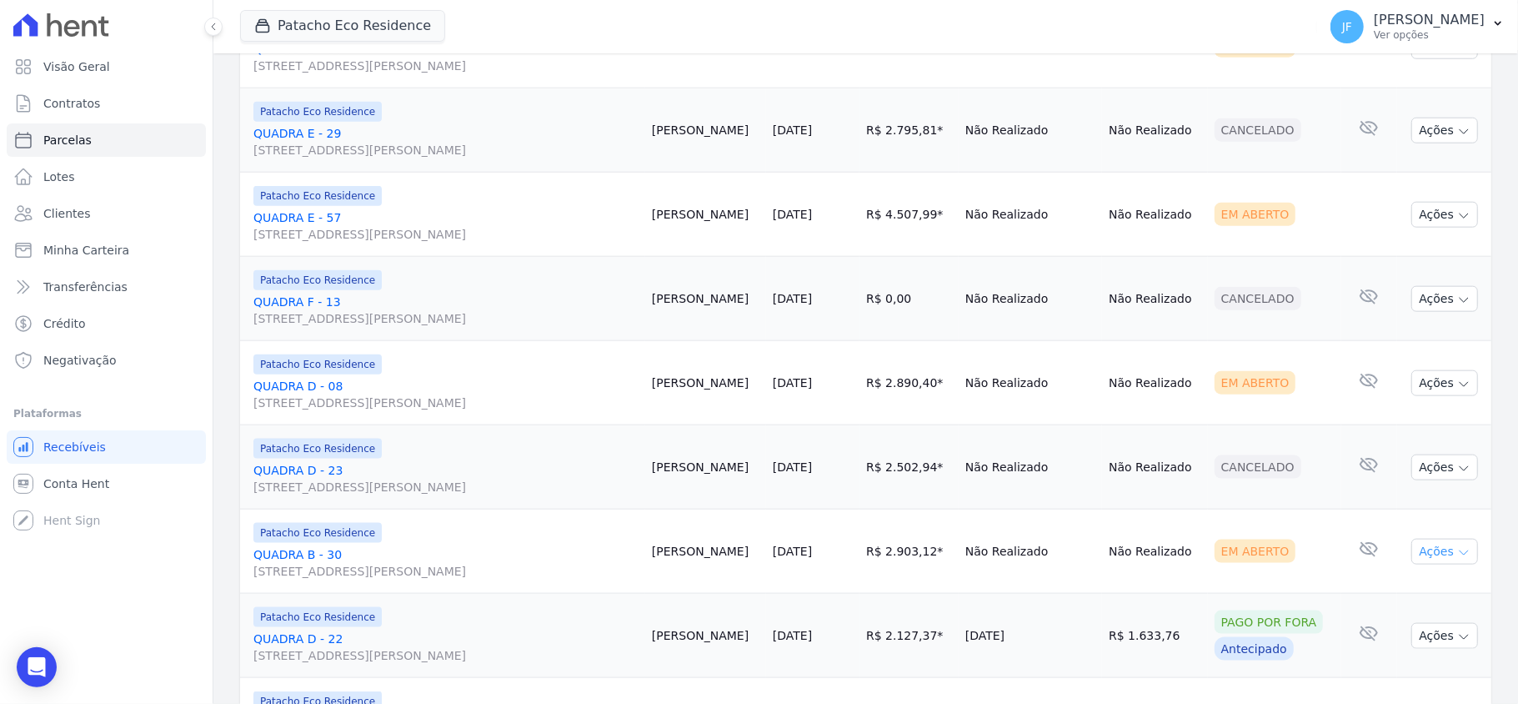
click at [1418, 551] on button "Ações" at bounding box center [1444, 552] width 67 height 26
click at [1385, 657] on link "Enviar whatsapp" at bounding box center [1438, 651] width 160 height 31
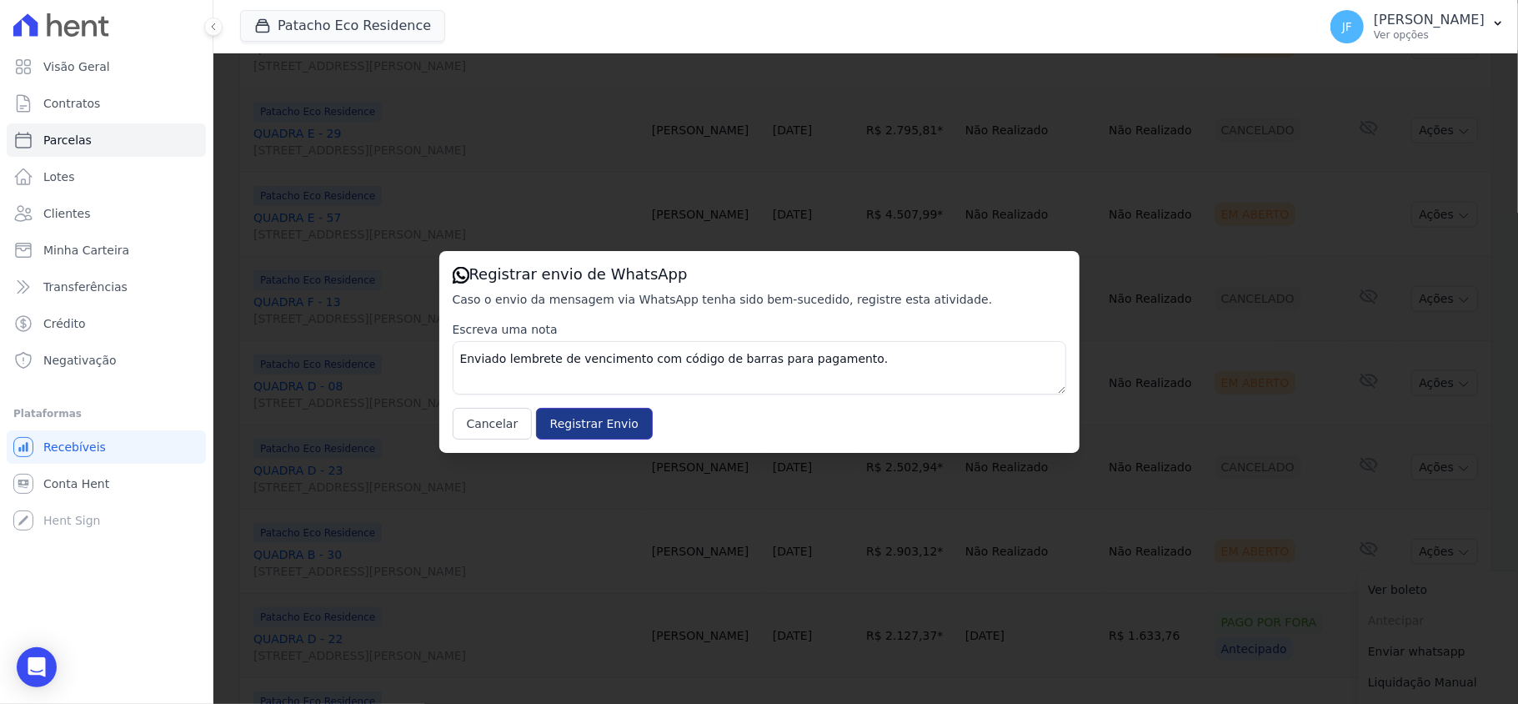
click at [595, 438] on input "Registrar Envio" at bounding box center [594, 424] width 117 height 32
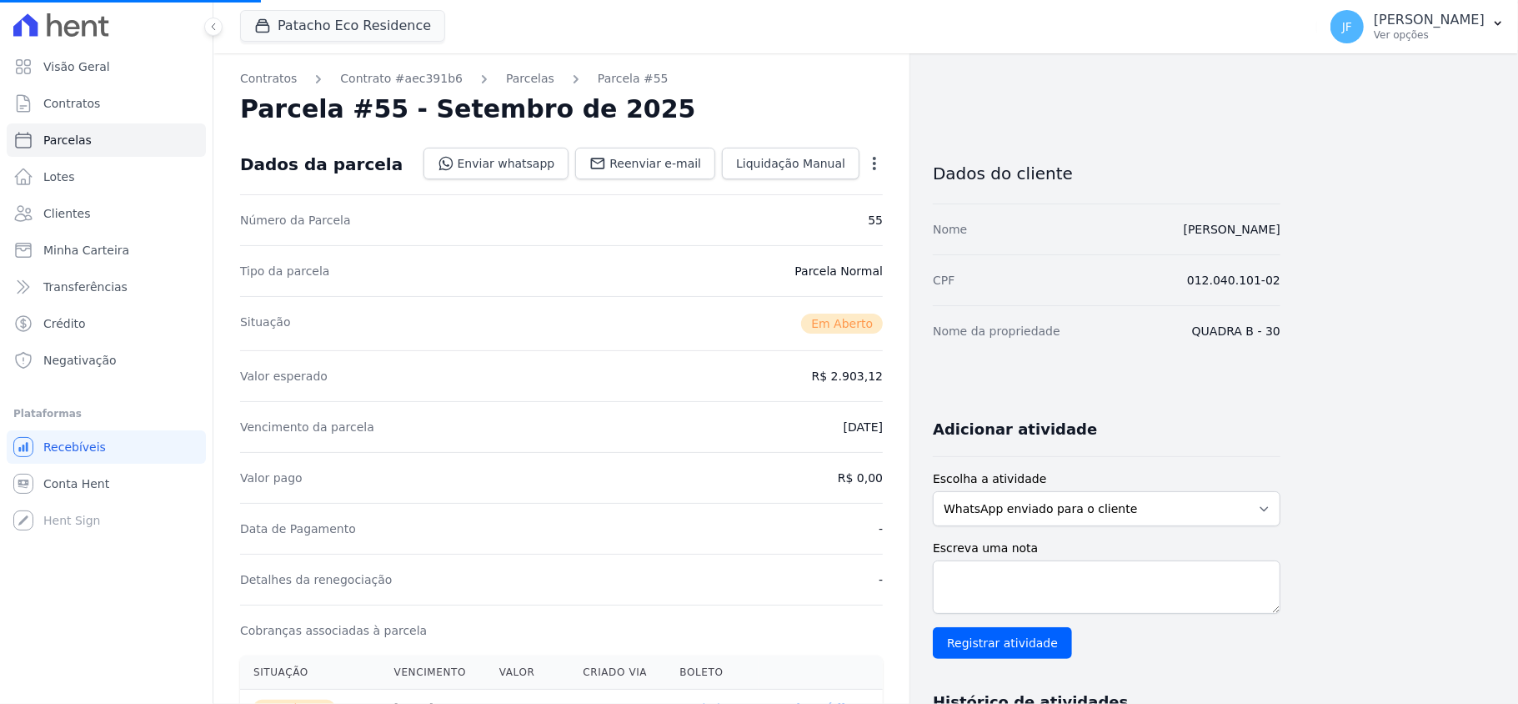
select select
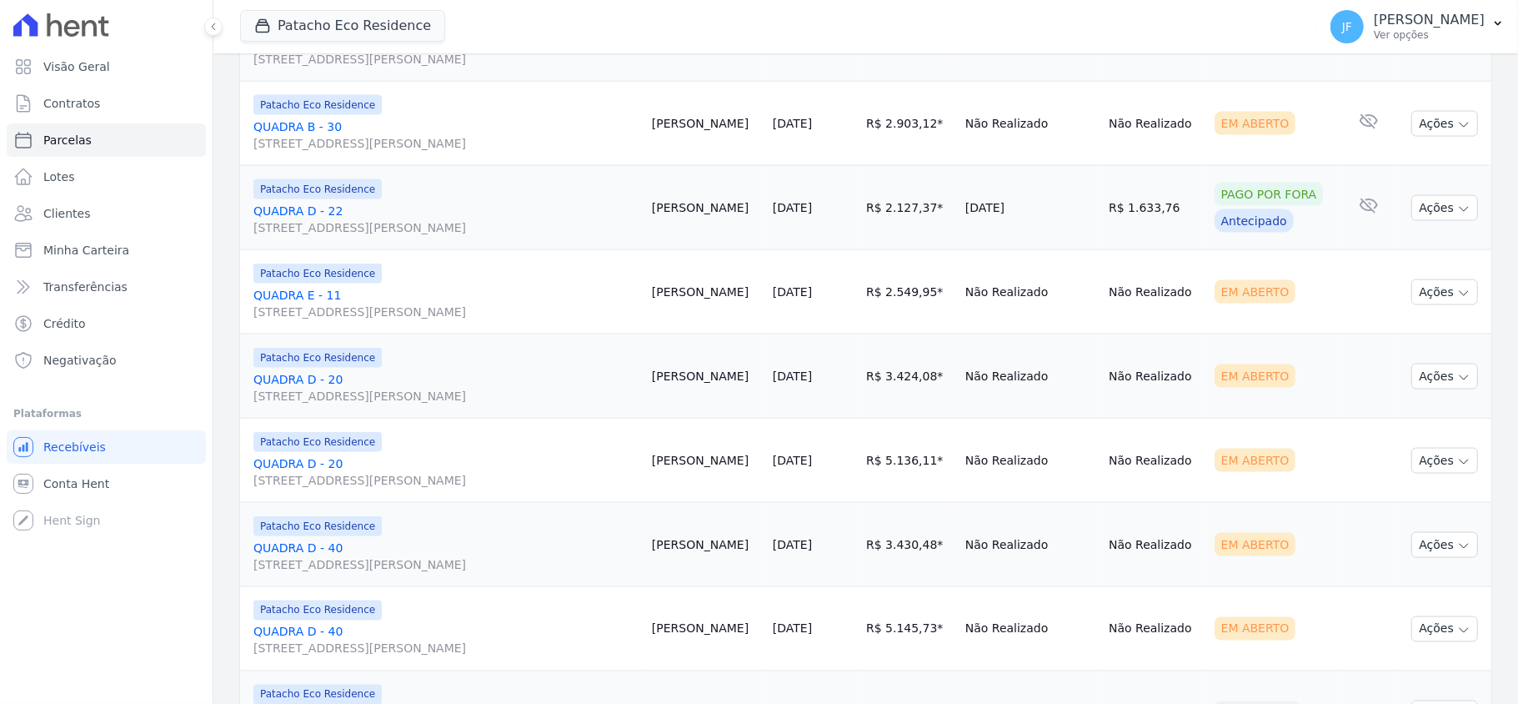
scroll to position [1778, 0]
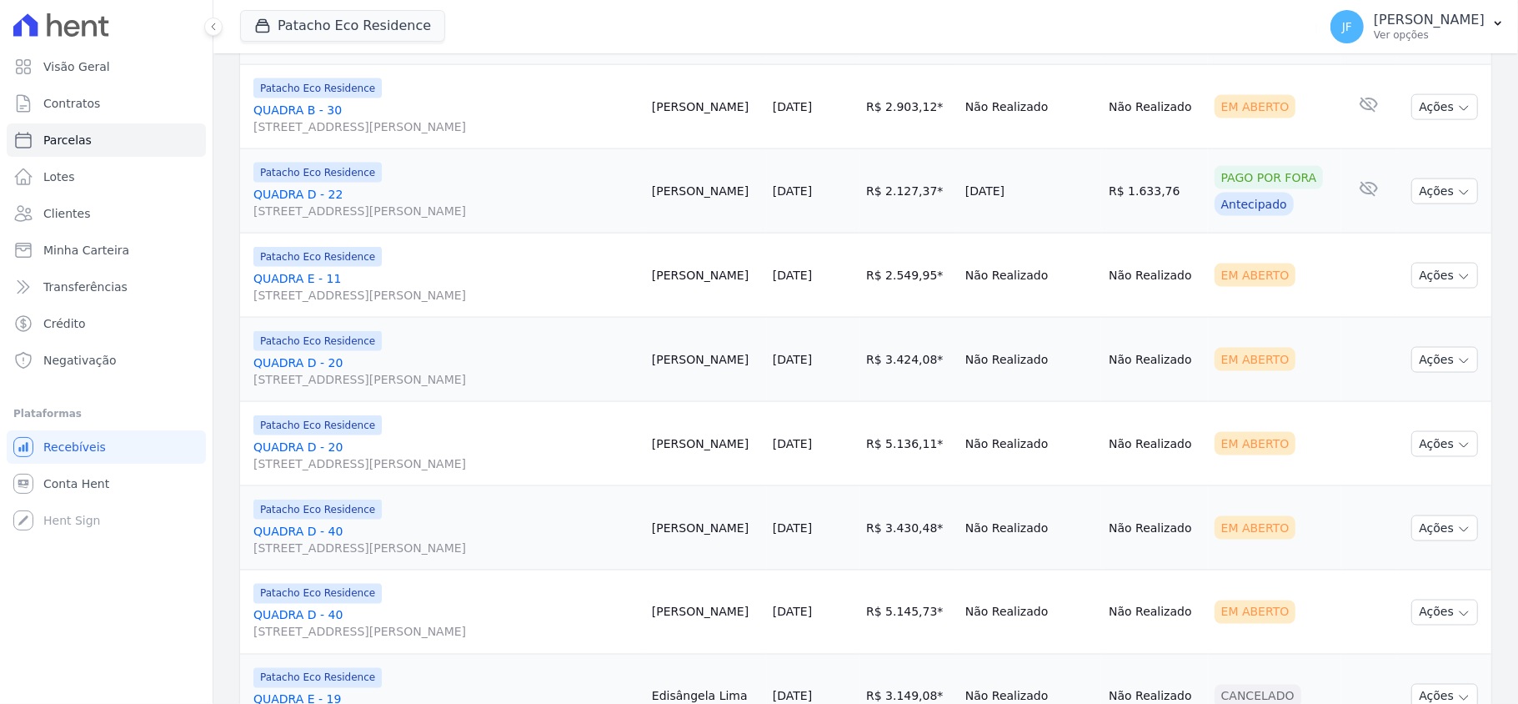
select select
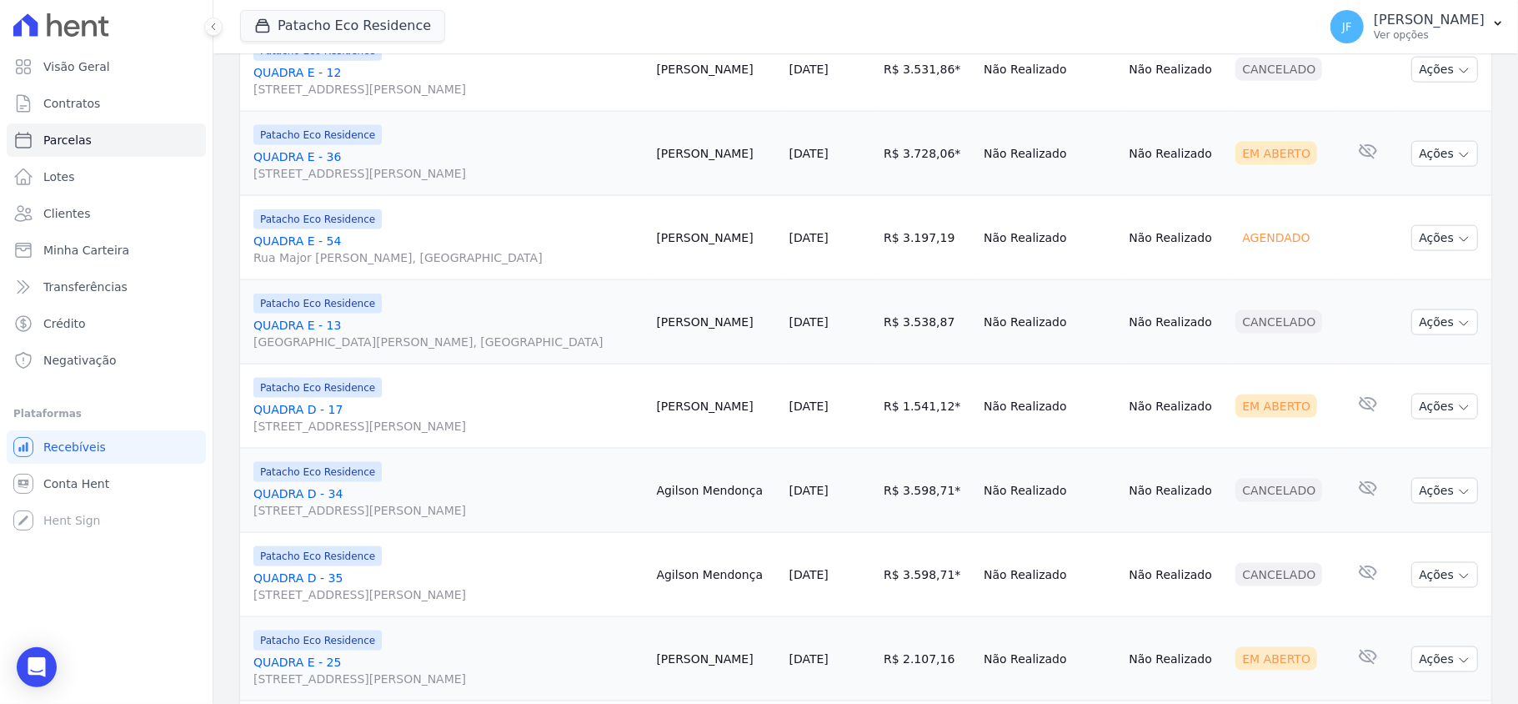
scroll to position [1981, 0]
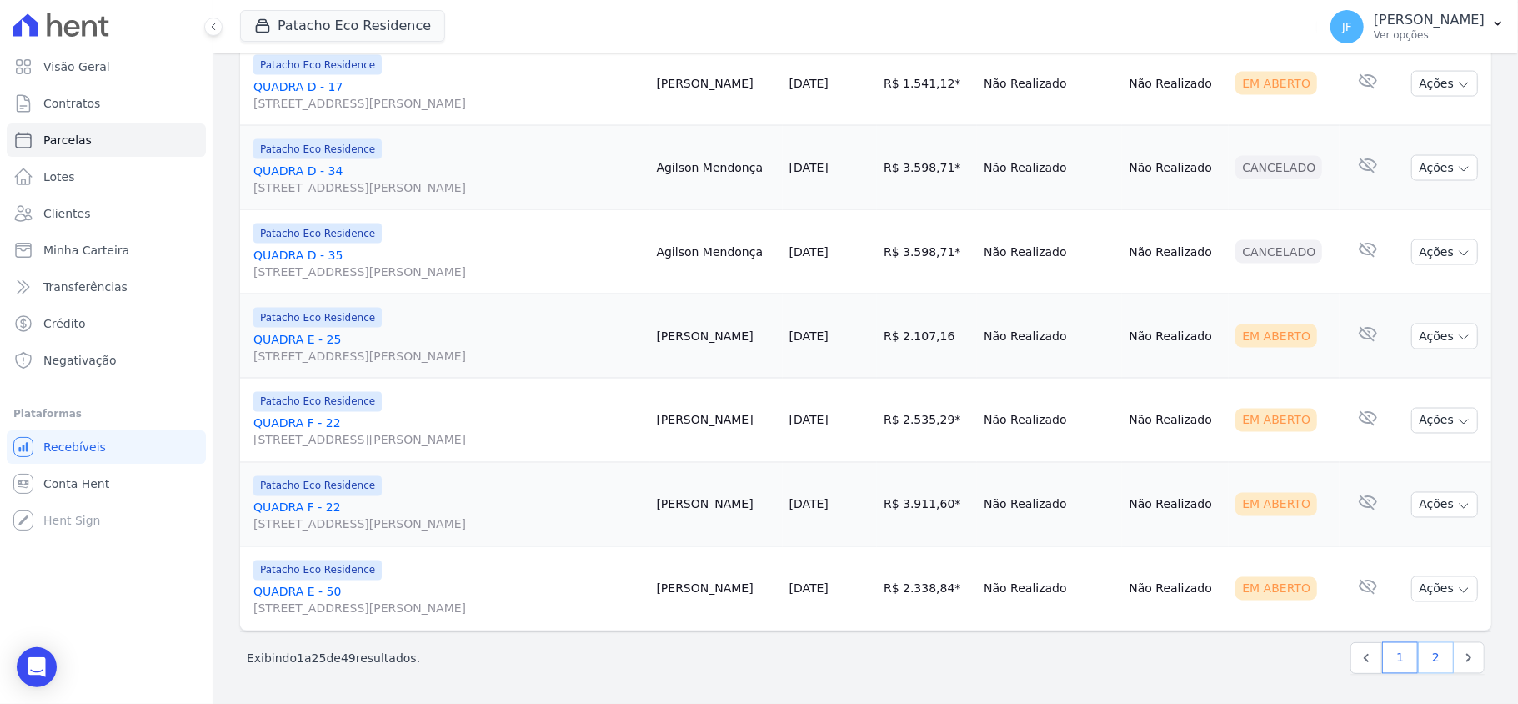
click at [1422, 665] on link "2" at bounding box center [1436, 658] width 36 height 32
select select
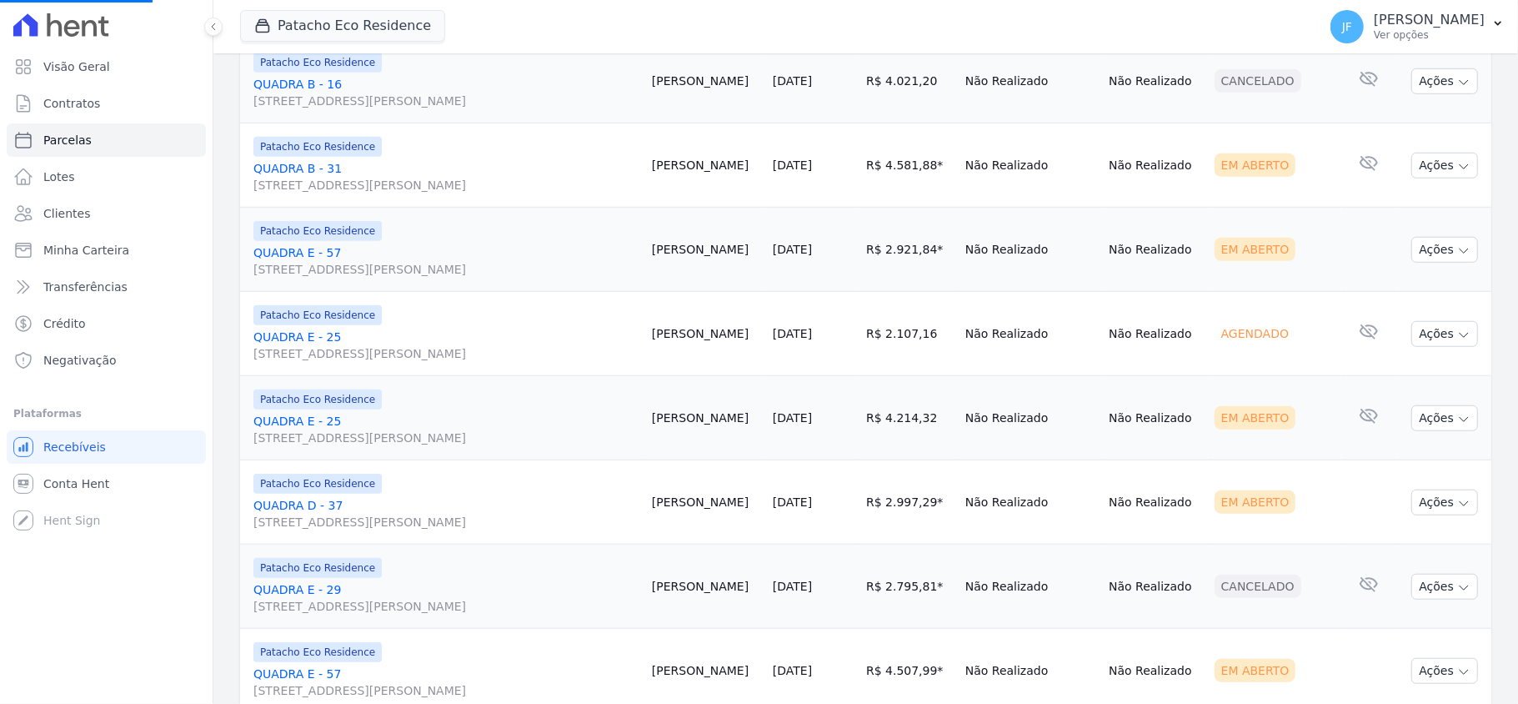
scroll to position [889, 0]
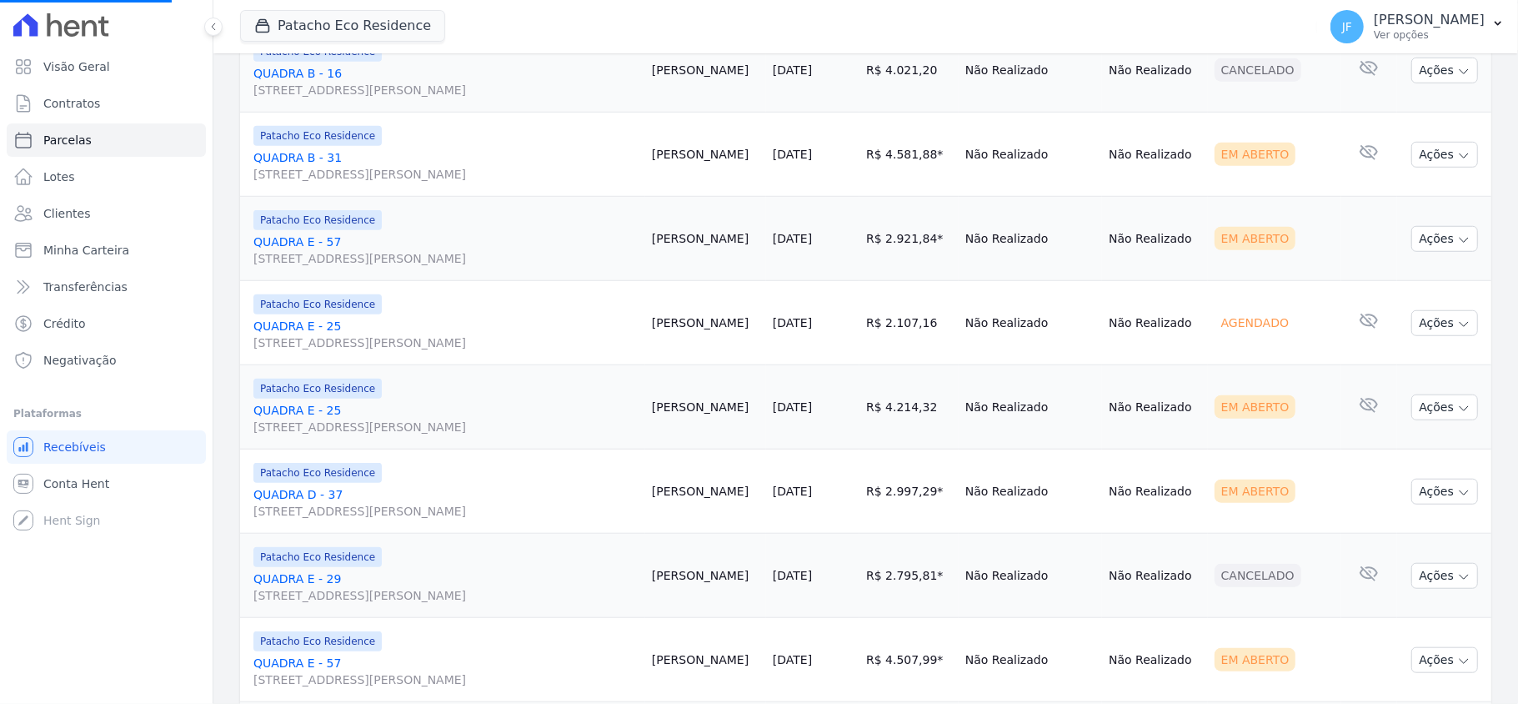
select select
click at [1460, 411] on icon "button" at bounding box center [1464, 409] width 8 height 4
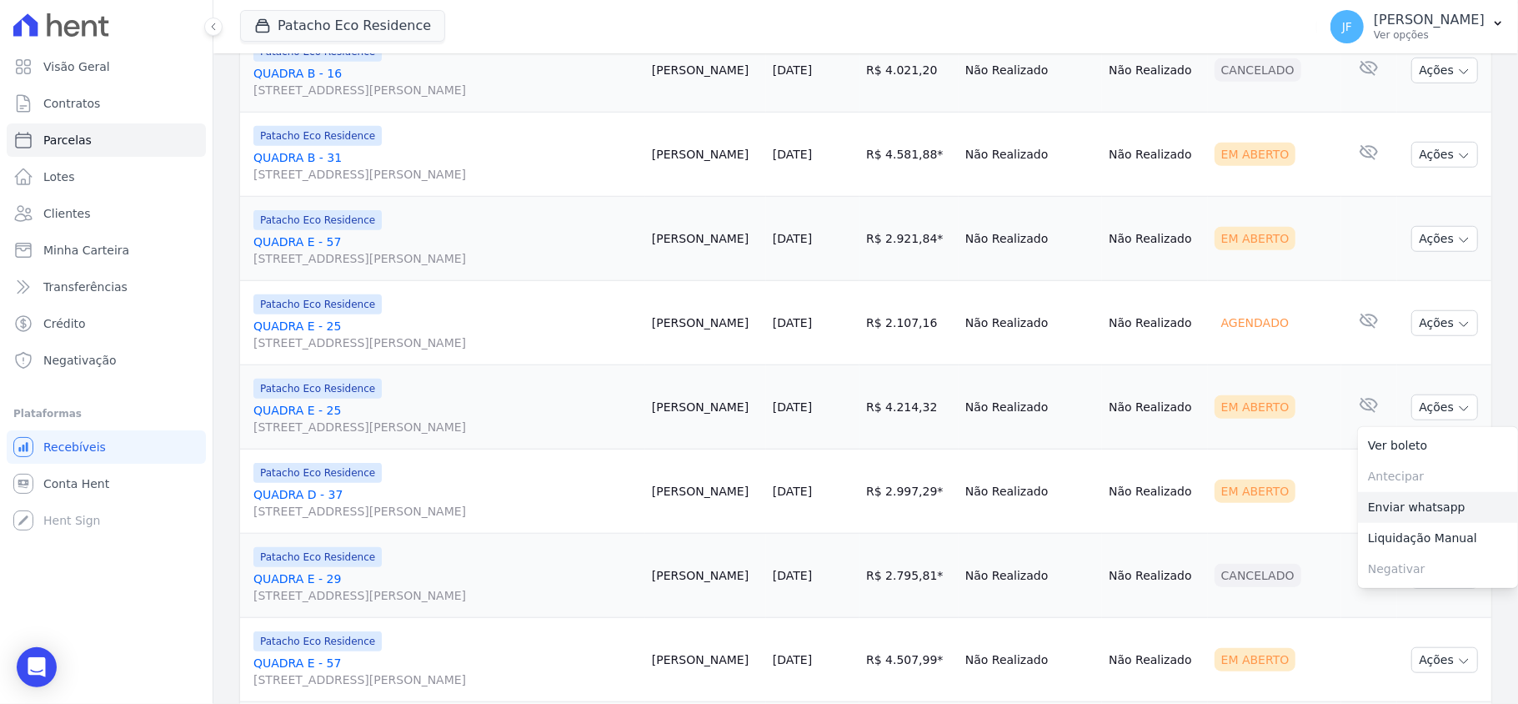
click at [1404, 511] on link "Enviar whatsapp" at bounding box center [1438, 507] width 160 height 31
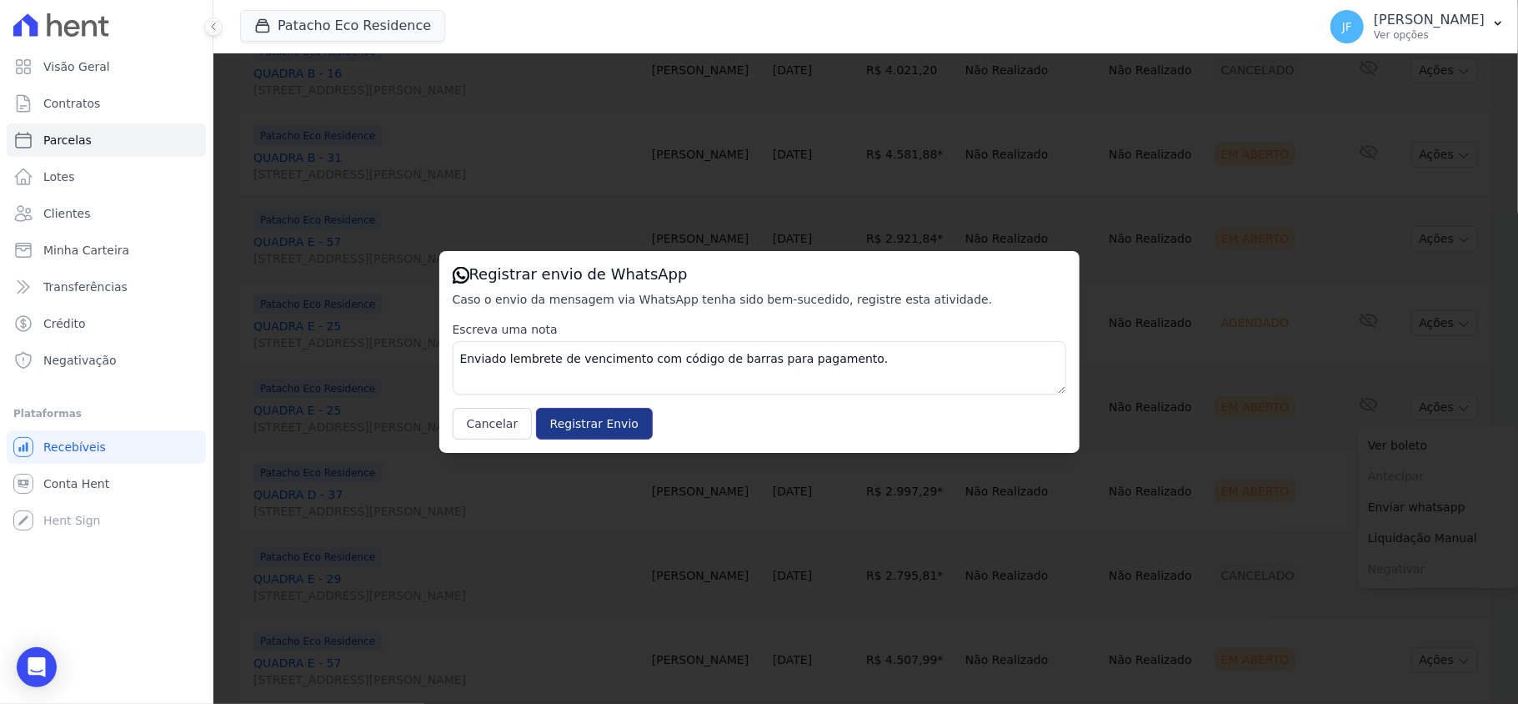
click at [615, 419] on input "Registrar Envio" at bounding box center [594, 424] width 117 height 32
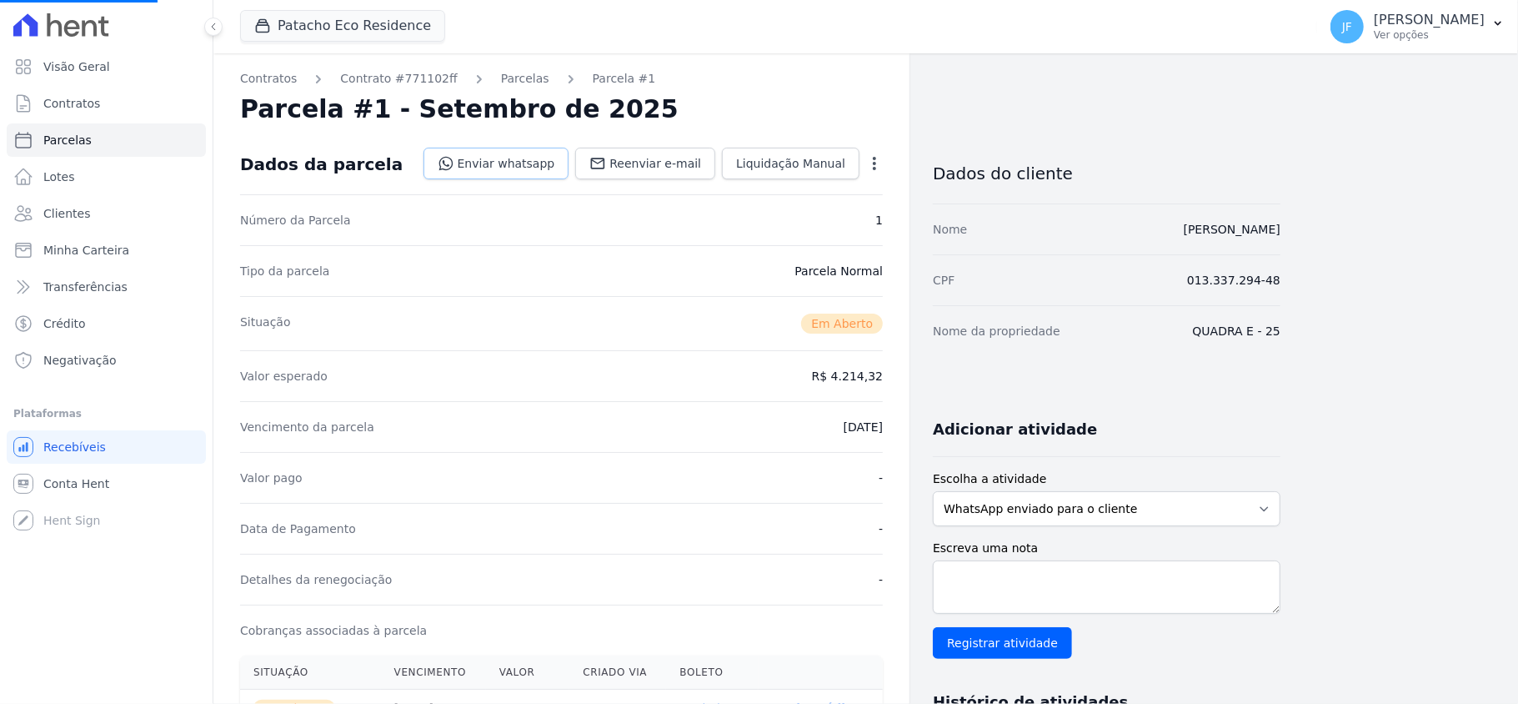
select select
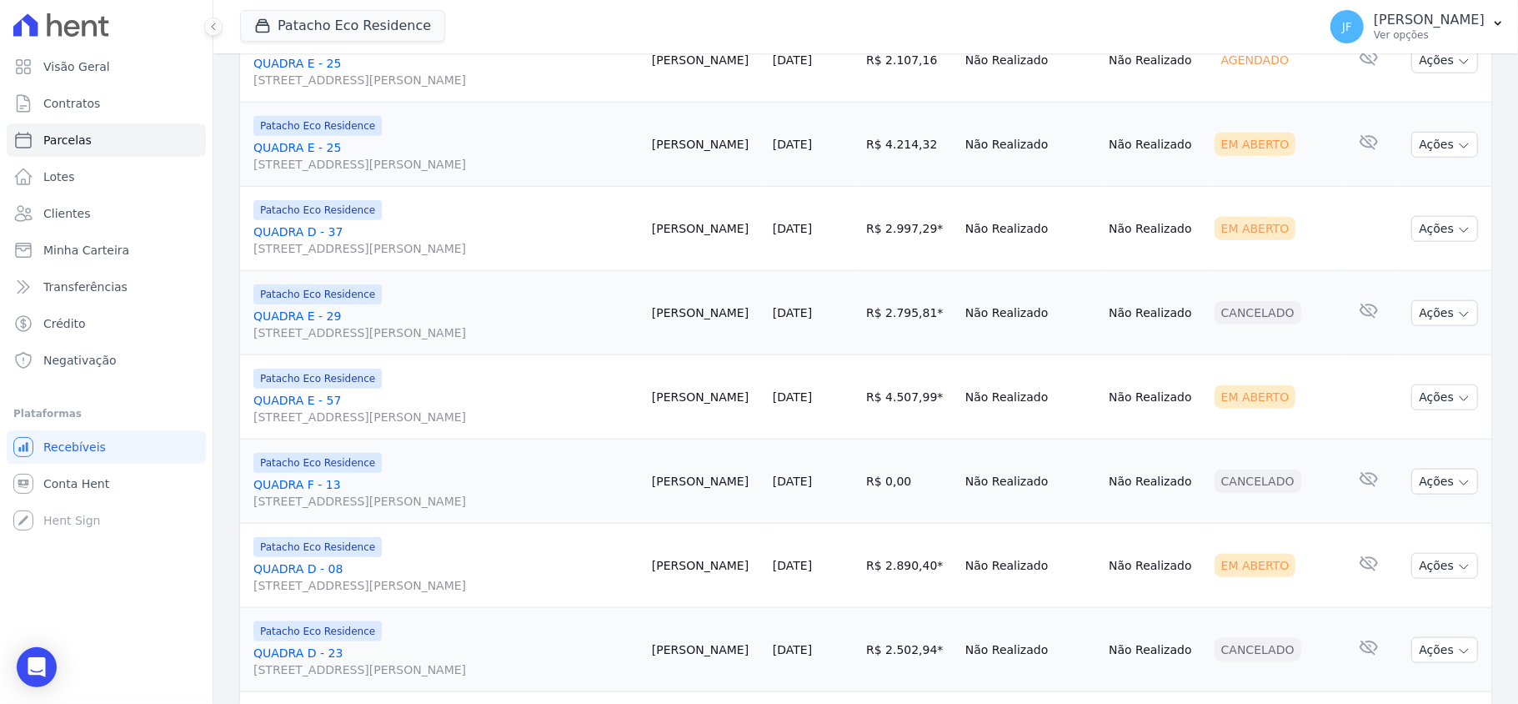
scroll to position [1111, 0]
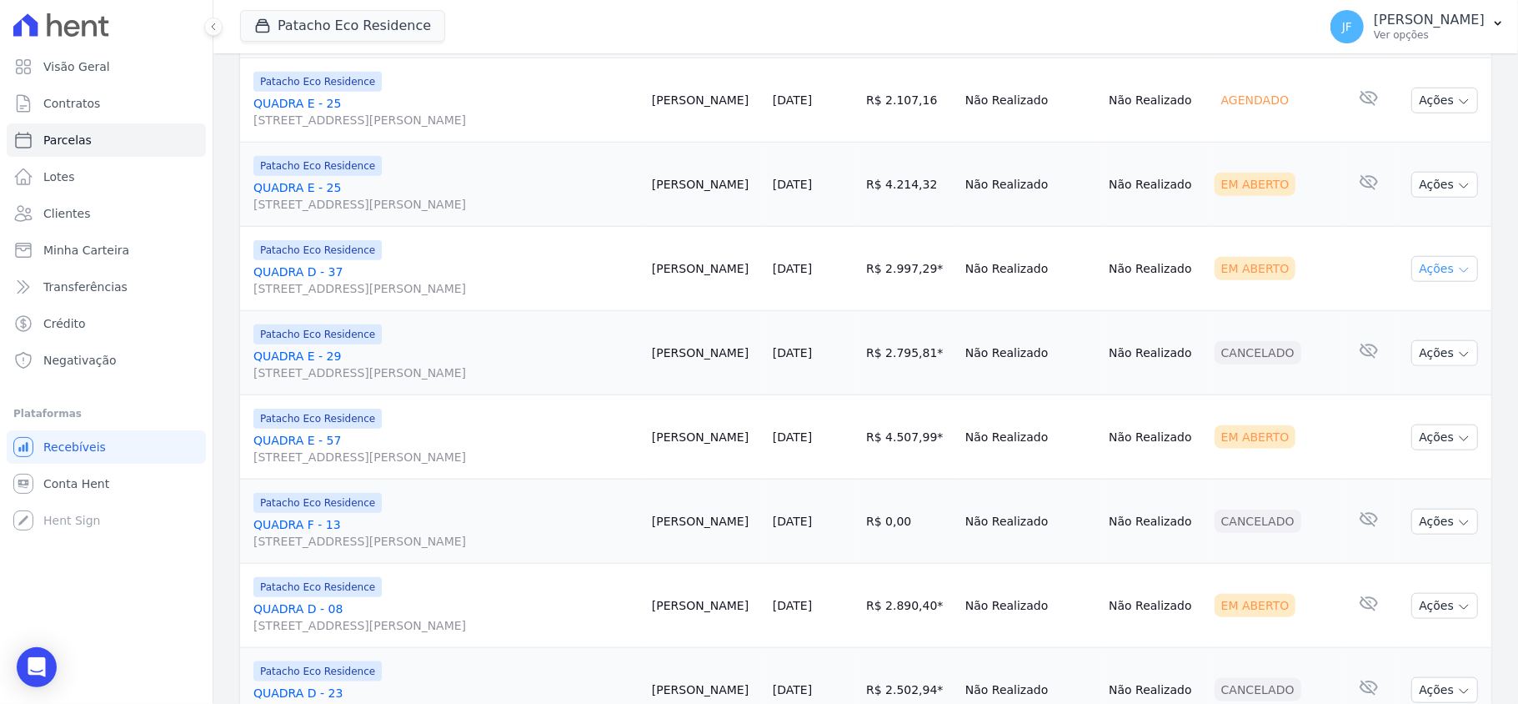
click at [1457, 277] on icon "button" at bounding box center [1463, 269] width 13 height 13
click at [1414, 375] on link "Enviar whatsapp" at bounding box center [1438, 368] width 160 height 31
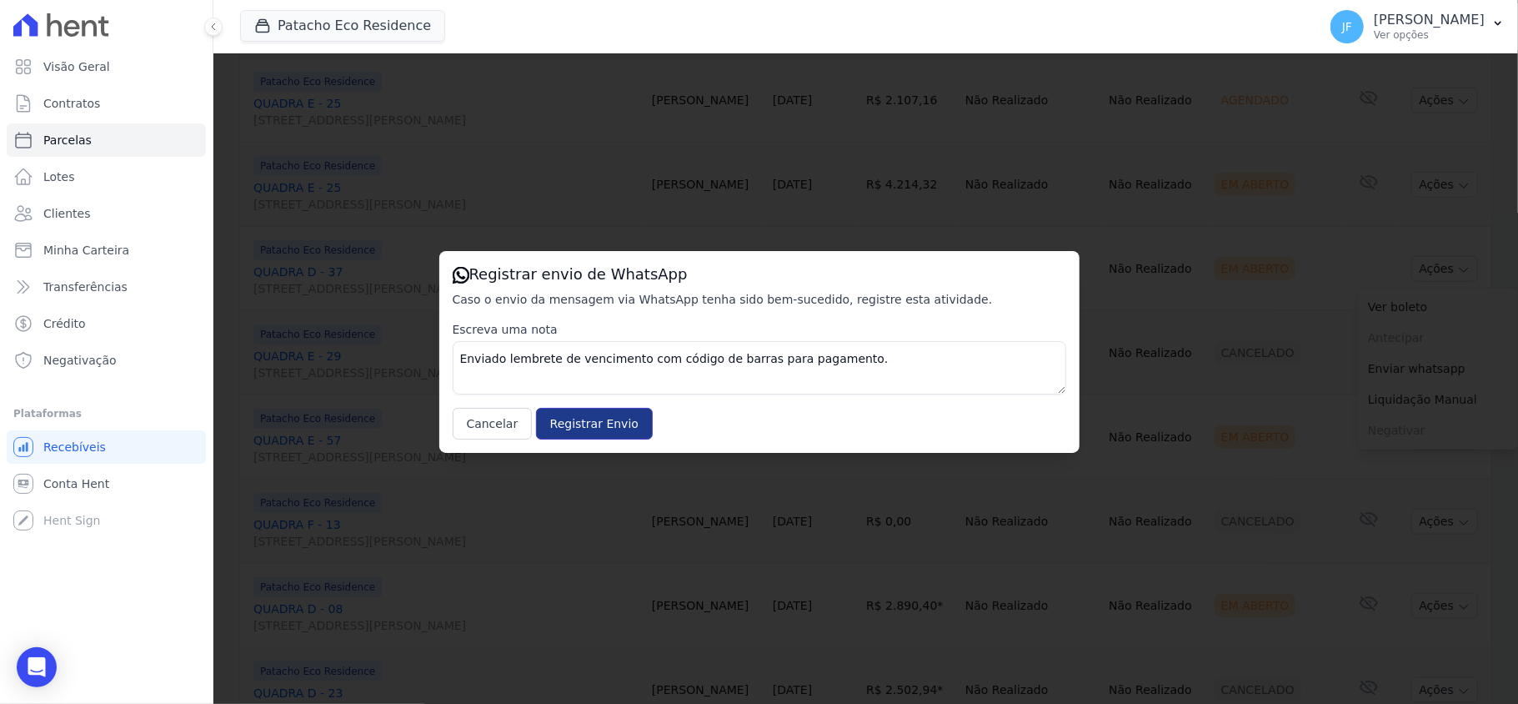
click at [621, 419] on input "Registrar Envio" at bounding box center [594, 424] width 117 height 32
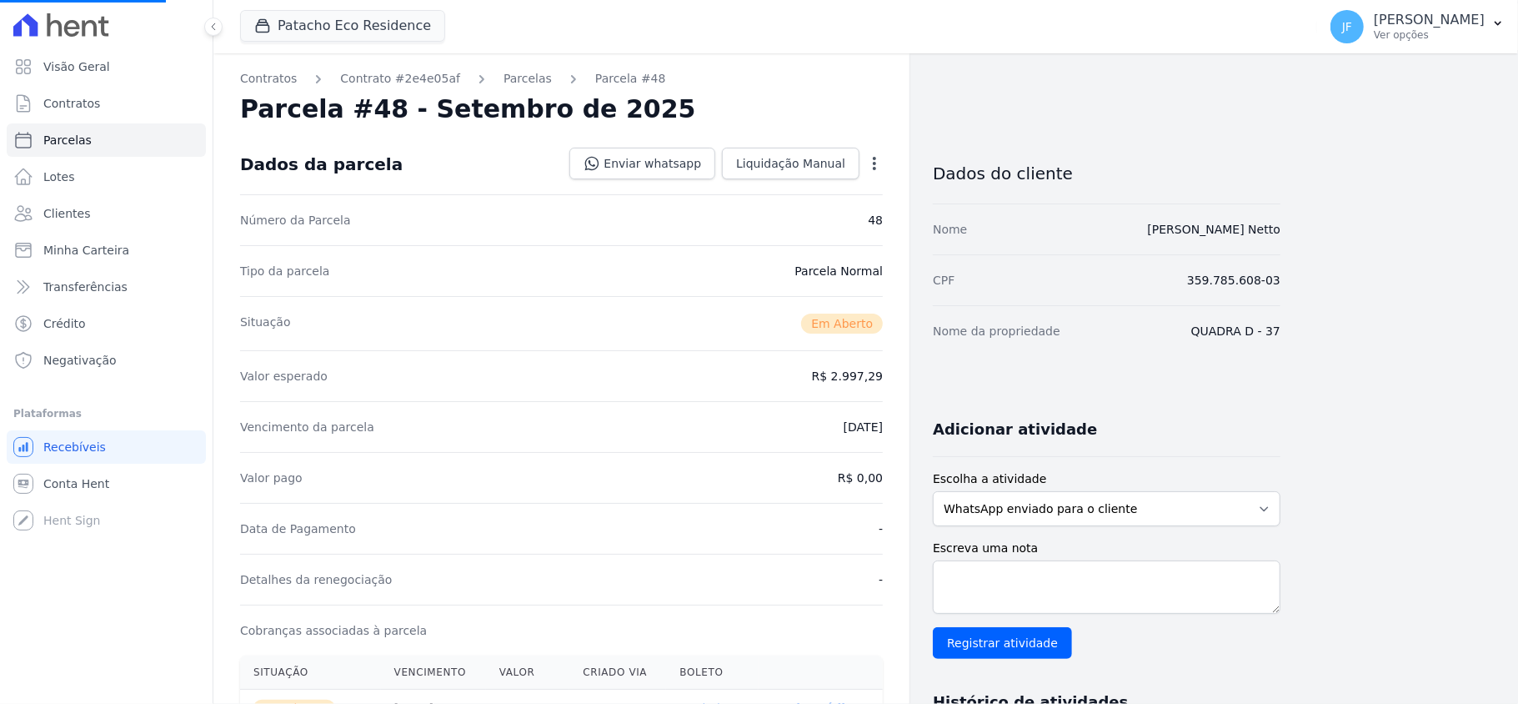
select select
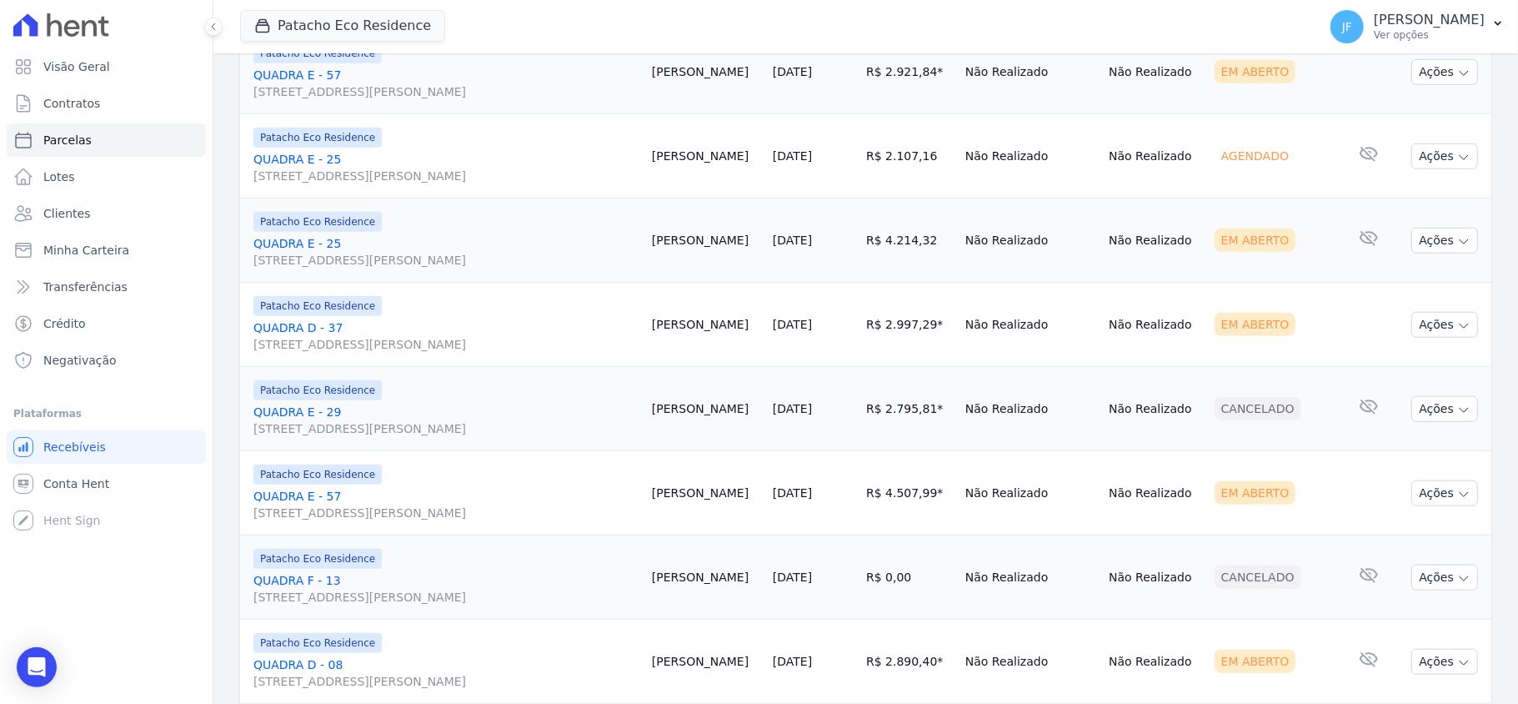
scroll to position [1111, 0]
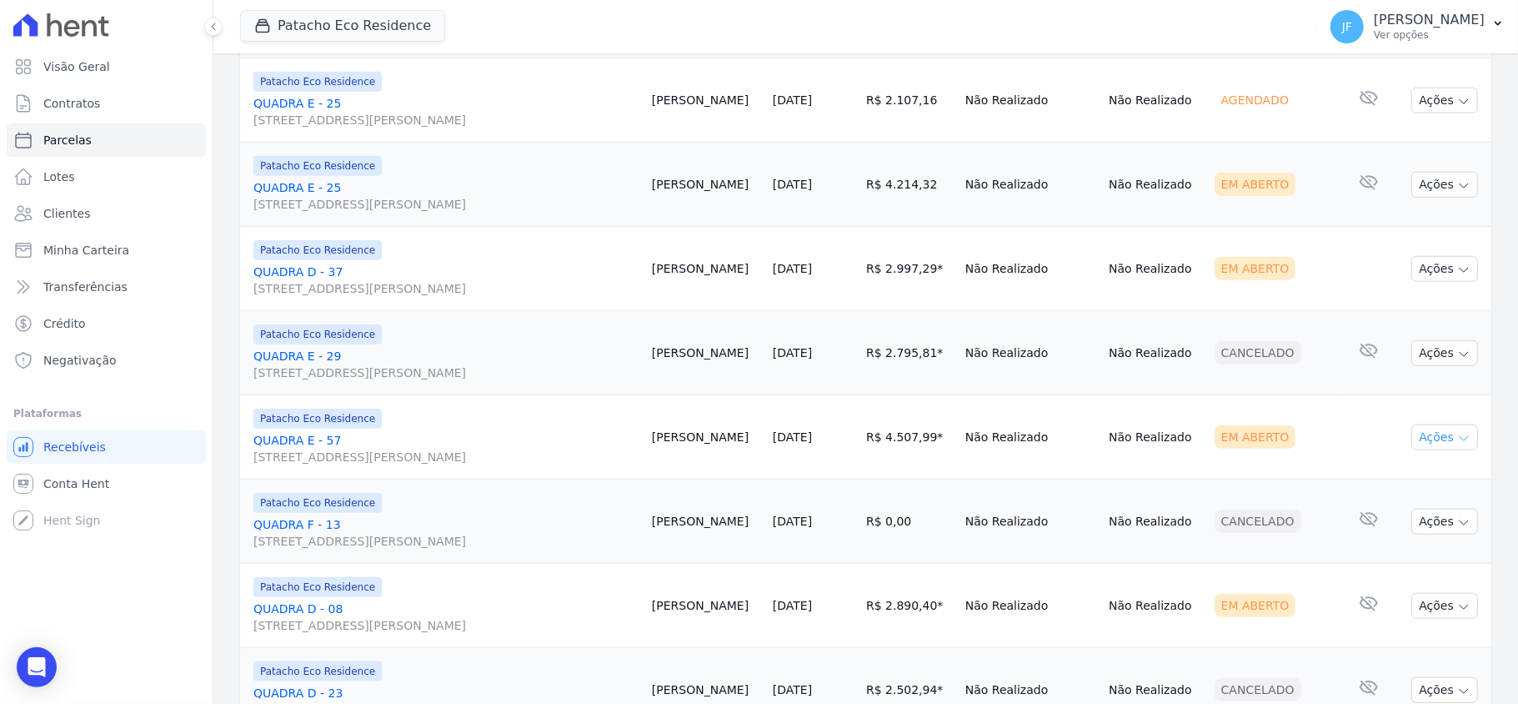
click at [1436, 448] on button "Ações" at bounding box center [1444, 437] width 67 height 26
click at [1281, 582] on td "Em Aberto" at bounding box center [1275, 606] width 134 height 84
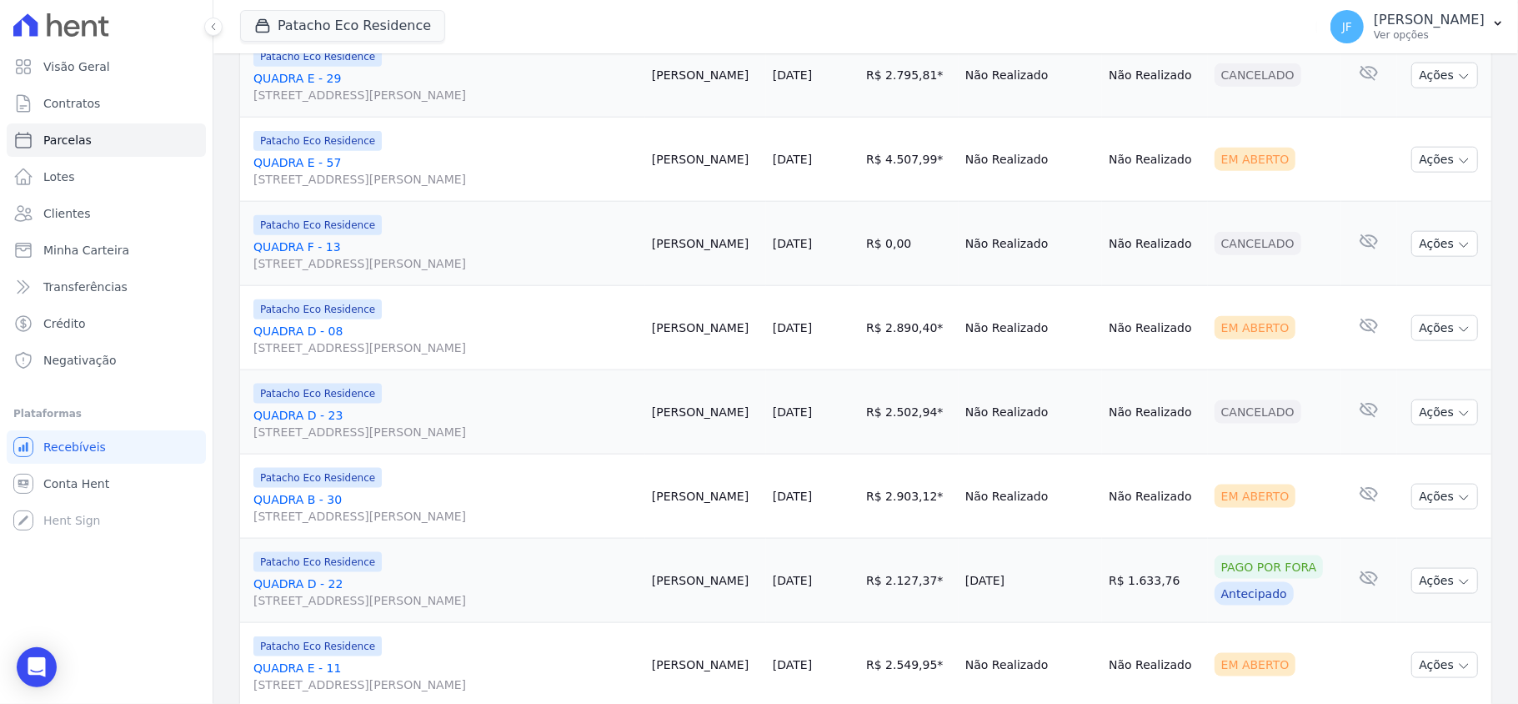
scroll to position [1556, 0]
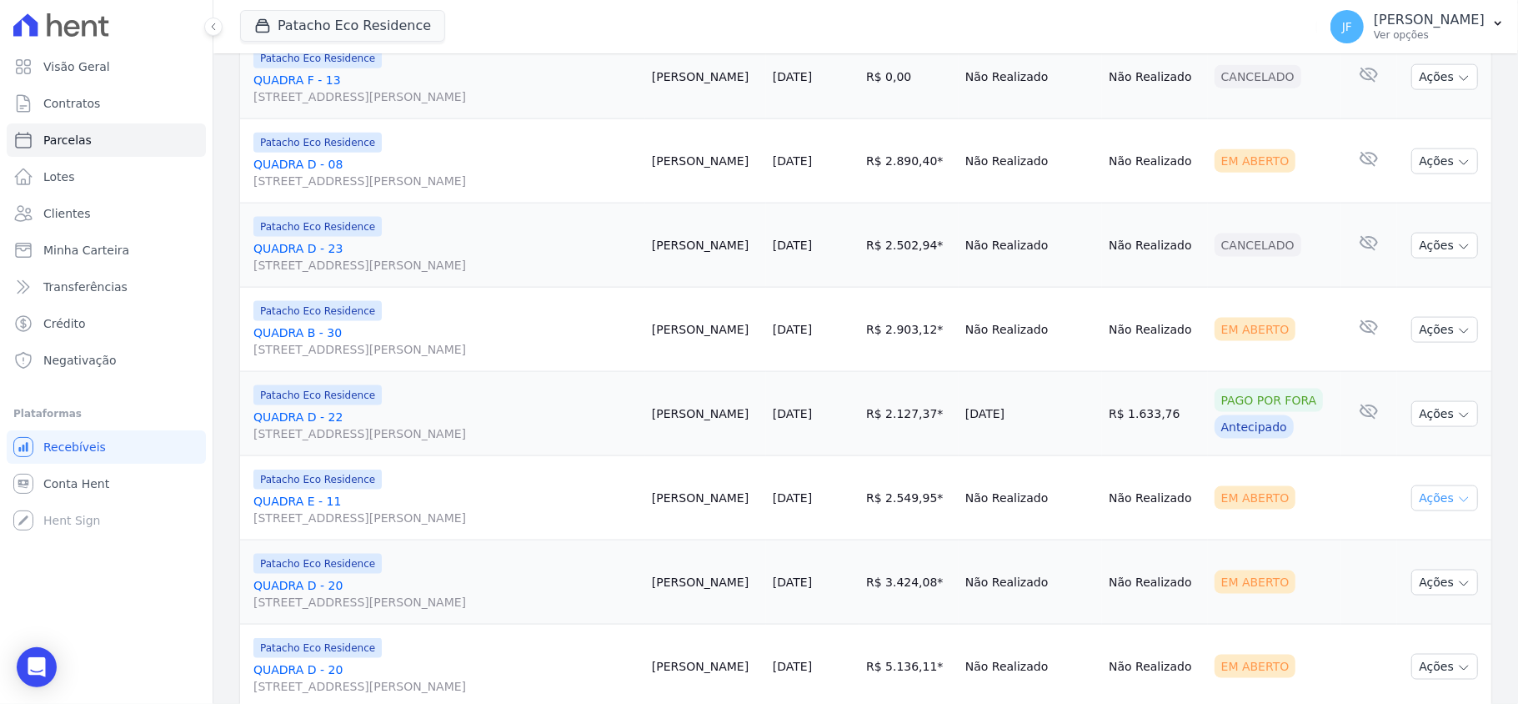
click at [1435, 504] on button "Ações" at bounding box center [1444, 498] width 67 height 26
click at [1425, 604] on link "Enviar whatsapp" at bounding box center [1438, 598] width 160 height 31
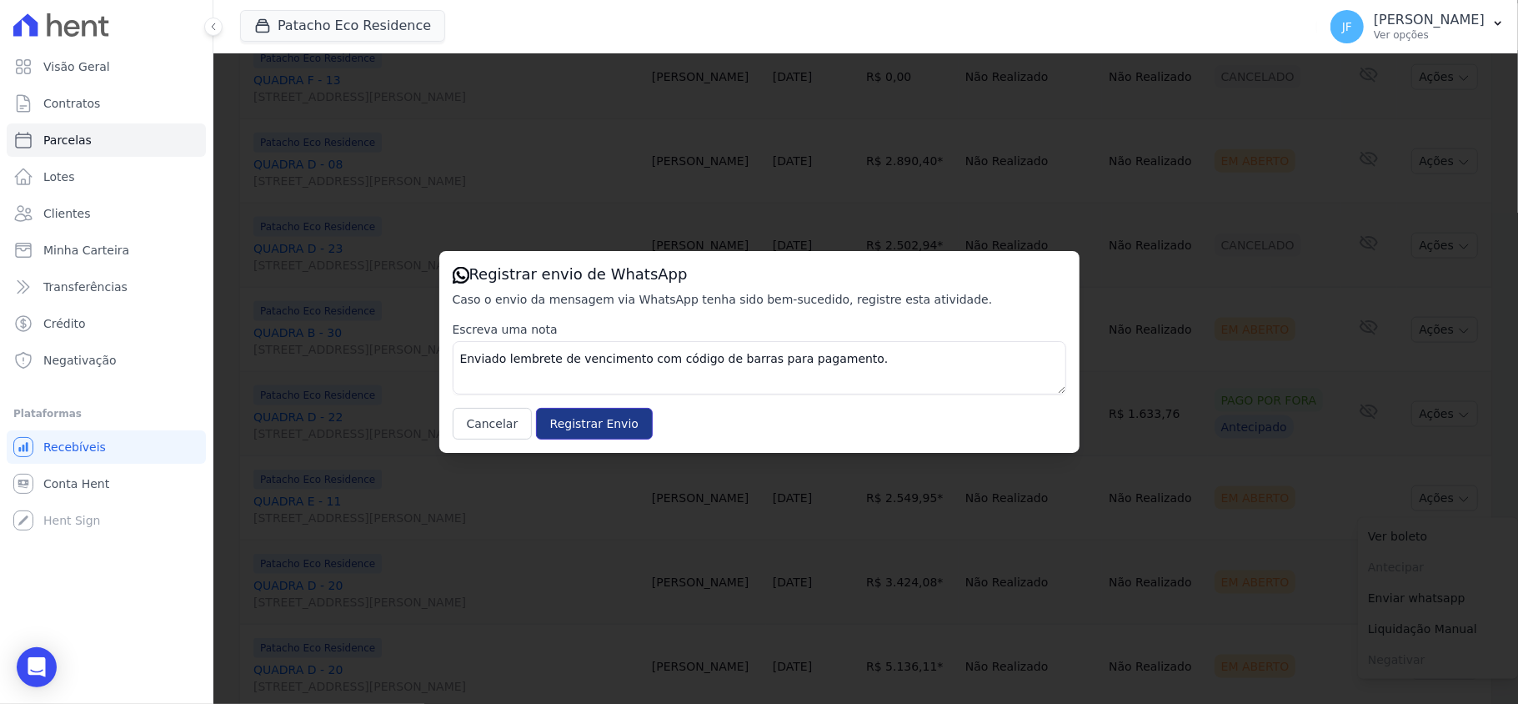
click at [552, 430] on input "Registrar Envio" at bounding box center [594, 424] width 117 height 32
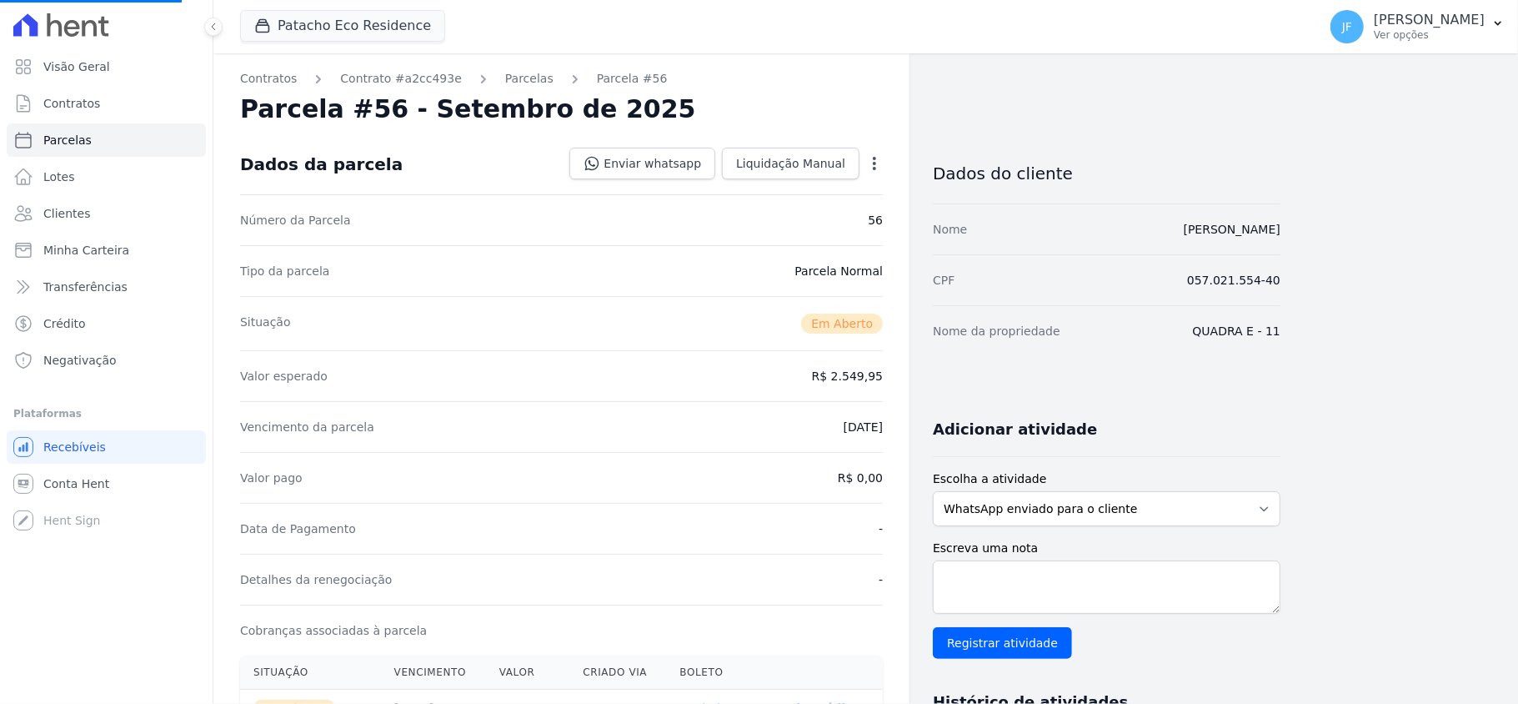
select select
